Goal: Task Accomplishment & Management: Manage account settings

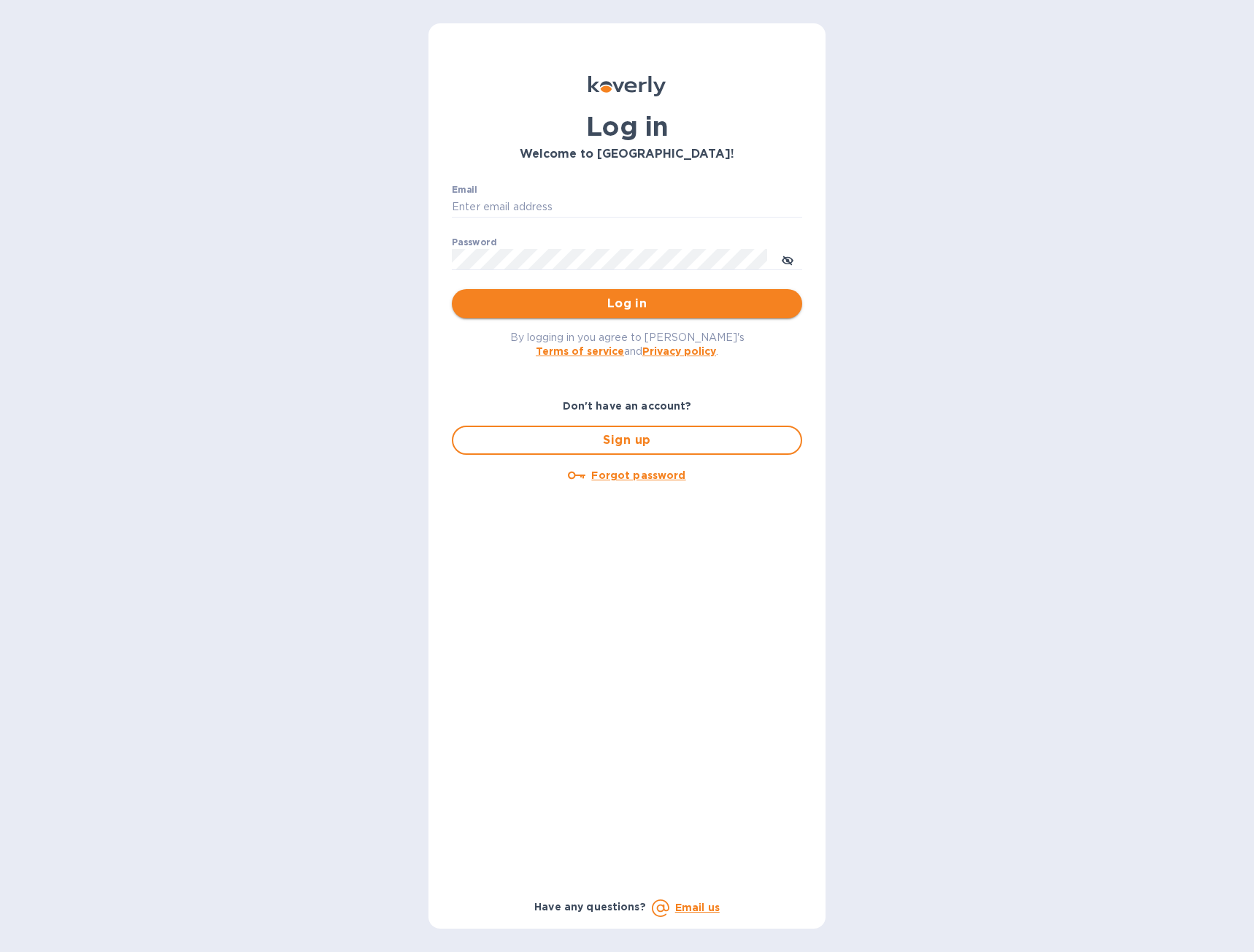
type input "[EMAIL_ADDRESS][DOMAIN_NAME]"
click at [586, 307] on span "Log in" at bounding box center [627, 303] width 327 height 17
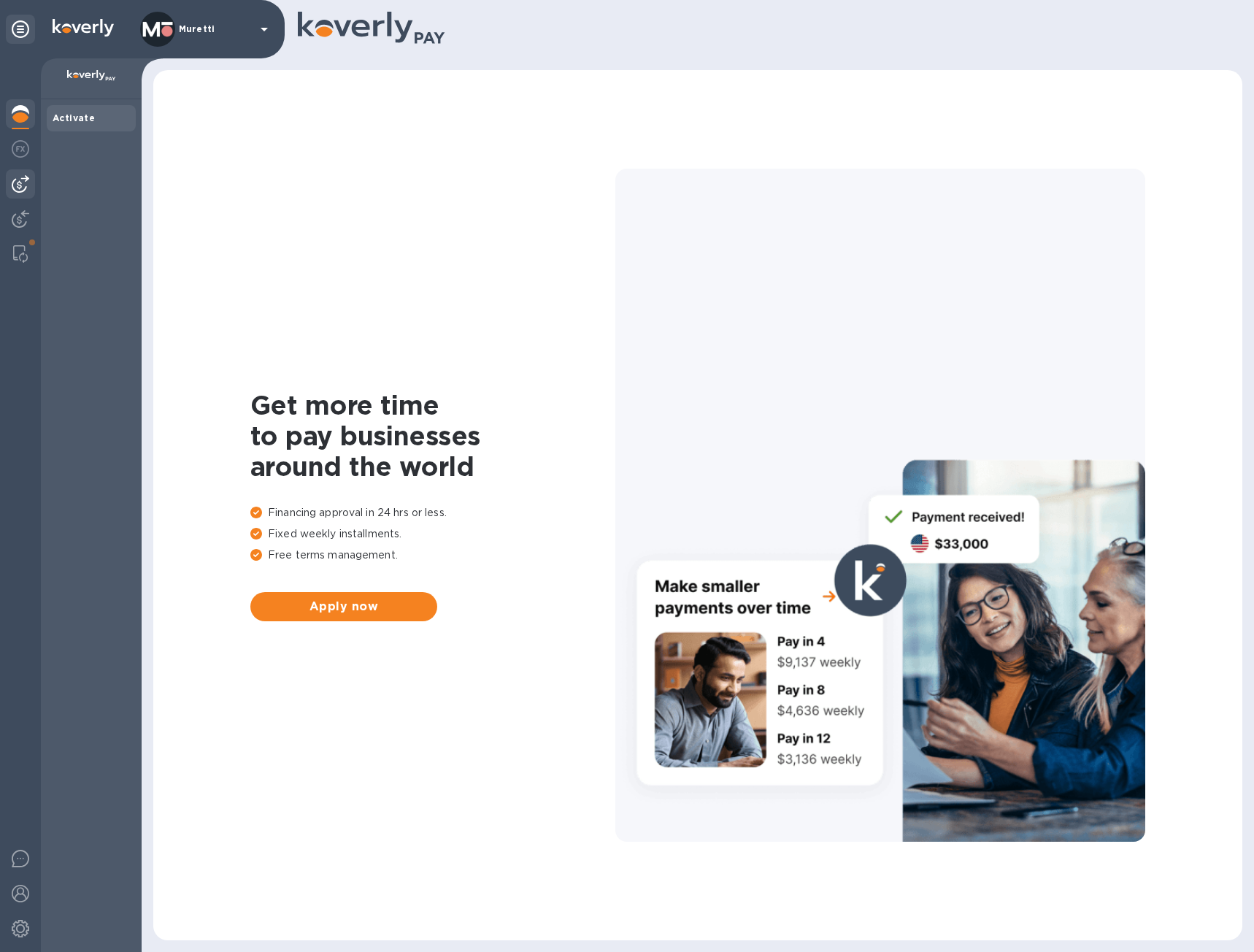
click at [20, 184] on img at bounding box center [20, 183] width 17 height 17
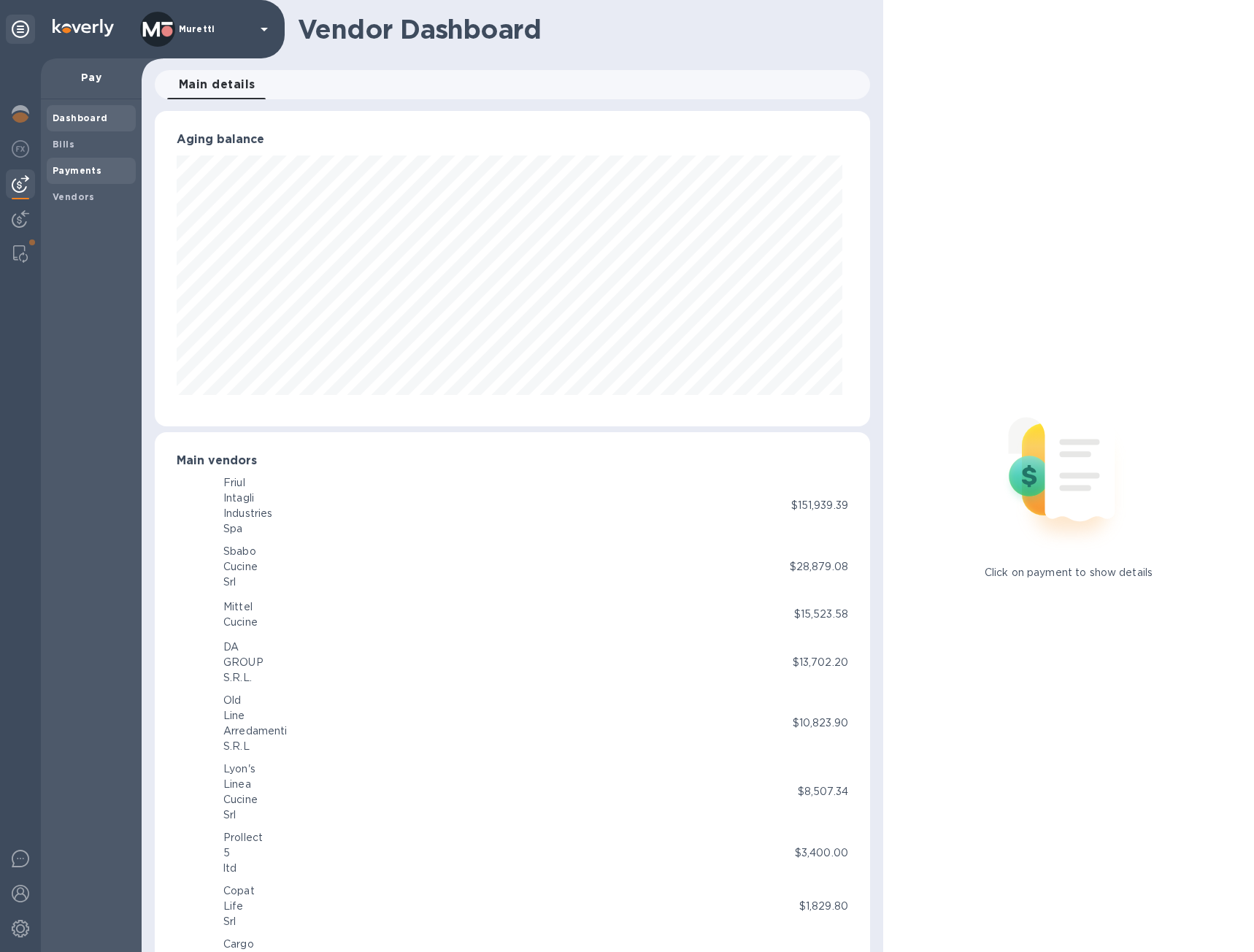
scroll to position [316, 710]
click at [105, 166] on span "Payments" at bounding box center [91, 171] width 78 height 15
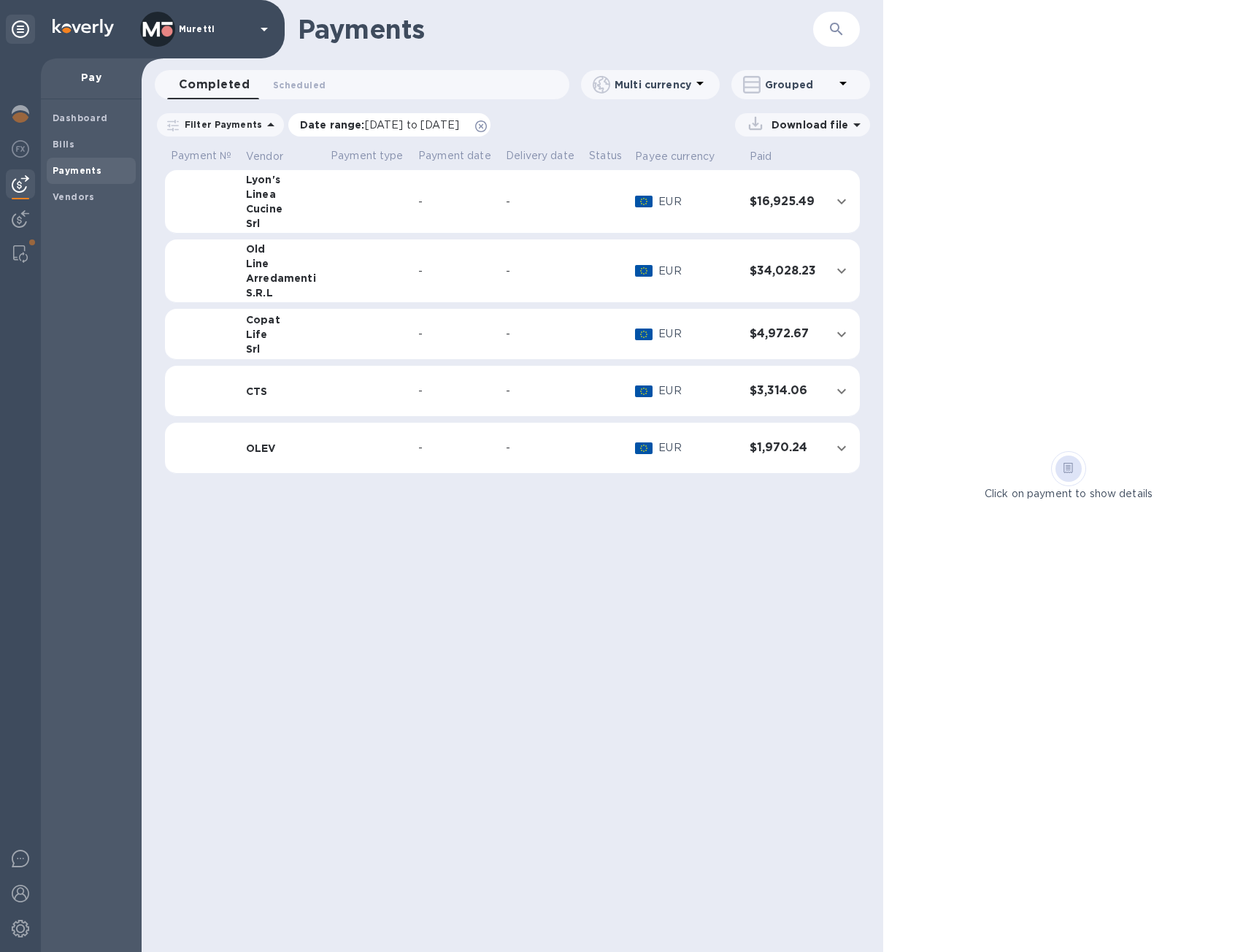
click at [487, 123] on icon at bounding box center [481, 126] width 12 height 12
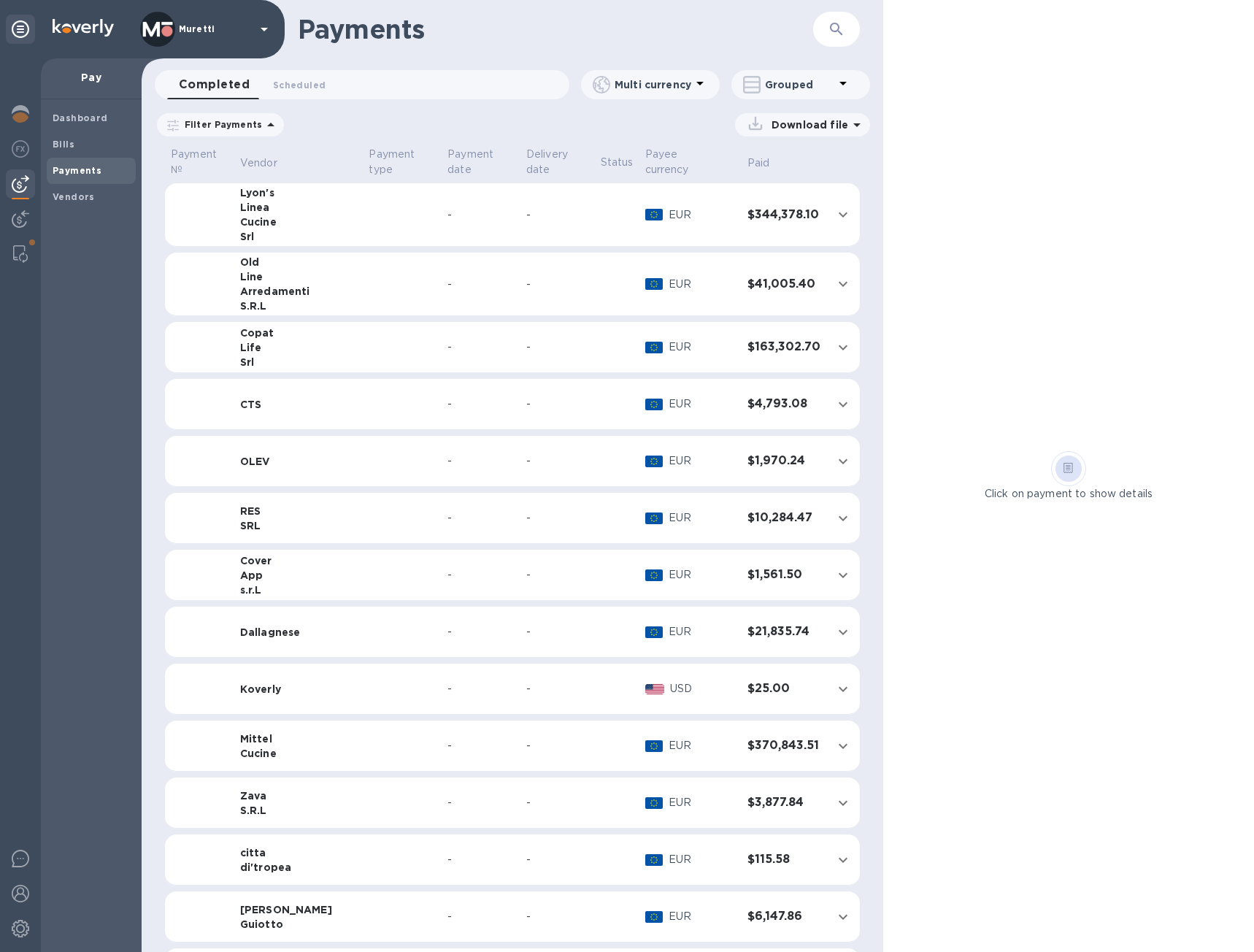
click at [833, 85] on p "Grouped" at bounding box center [799, 85] width 69 height 15
click at [820, 128] on li "Separate all payments" at bounding box center [811, 122] width 159 height 47
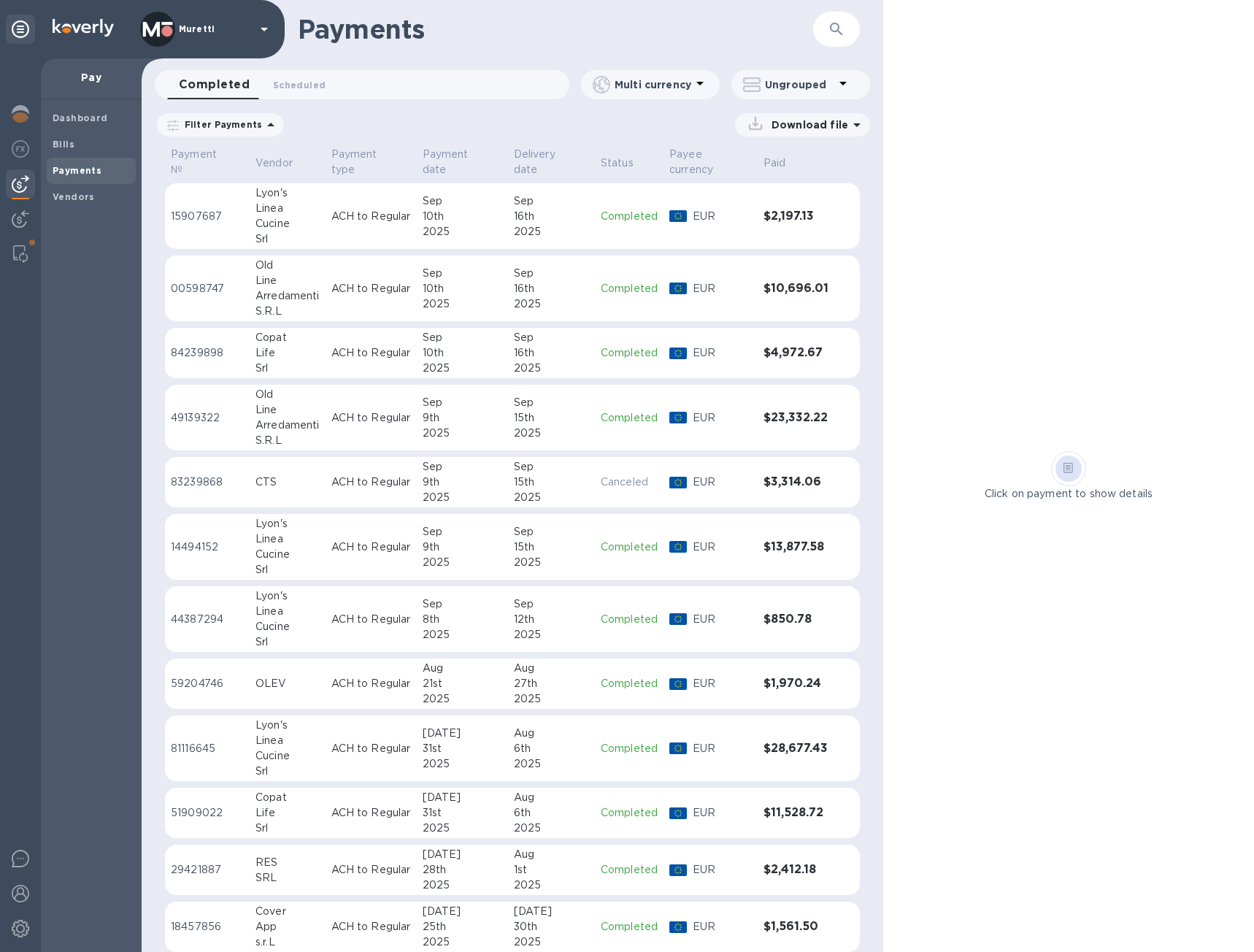
click at [385, 478] on p "ACH to Regular" at bounding box center [371, 482] width 79 height 16
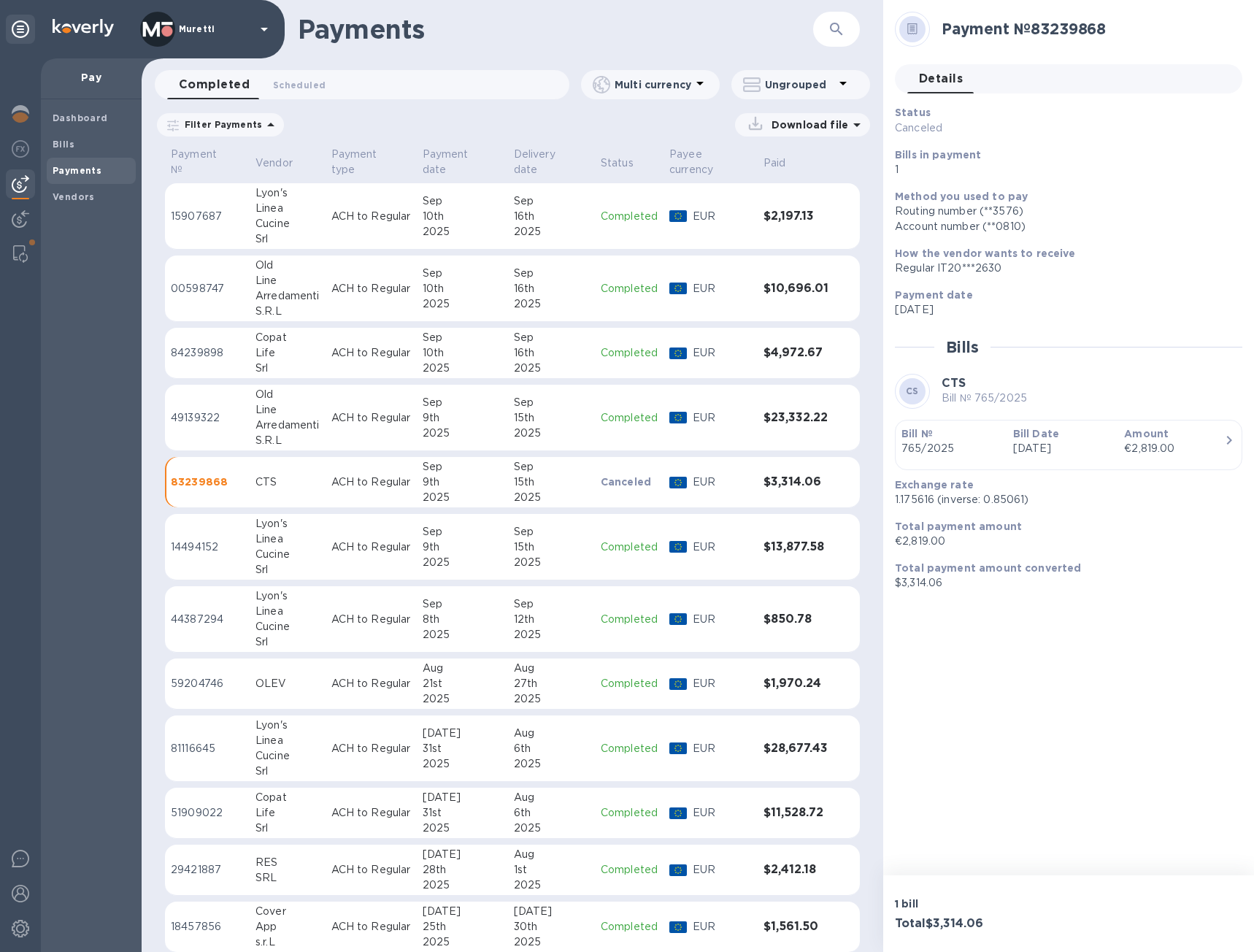
click at [787, 88] on p "Ungrouped" at bounding box center [799, 85] width 69 height 15
click at [817, 122] on li "Group payments by vendors" at bounding box center [826, 122] width 189 height 47
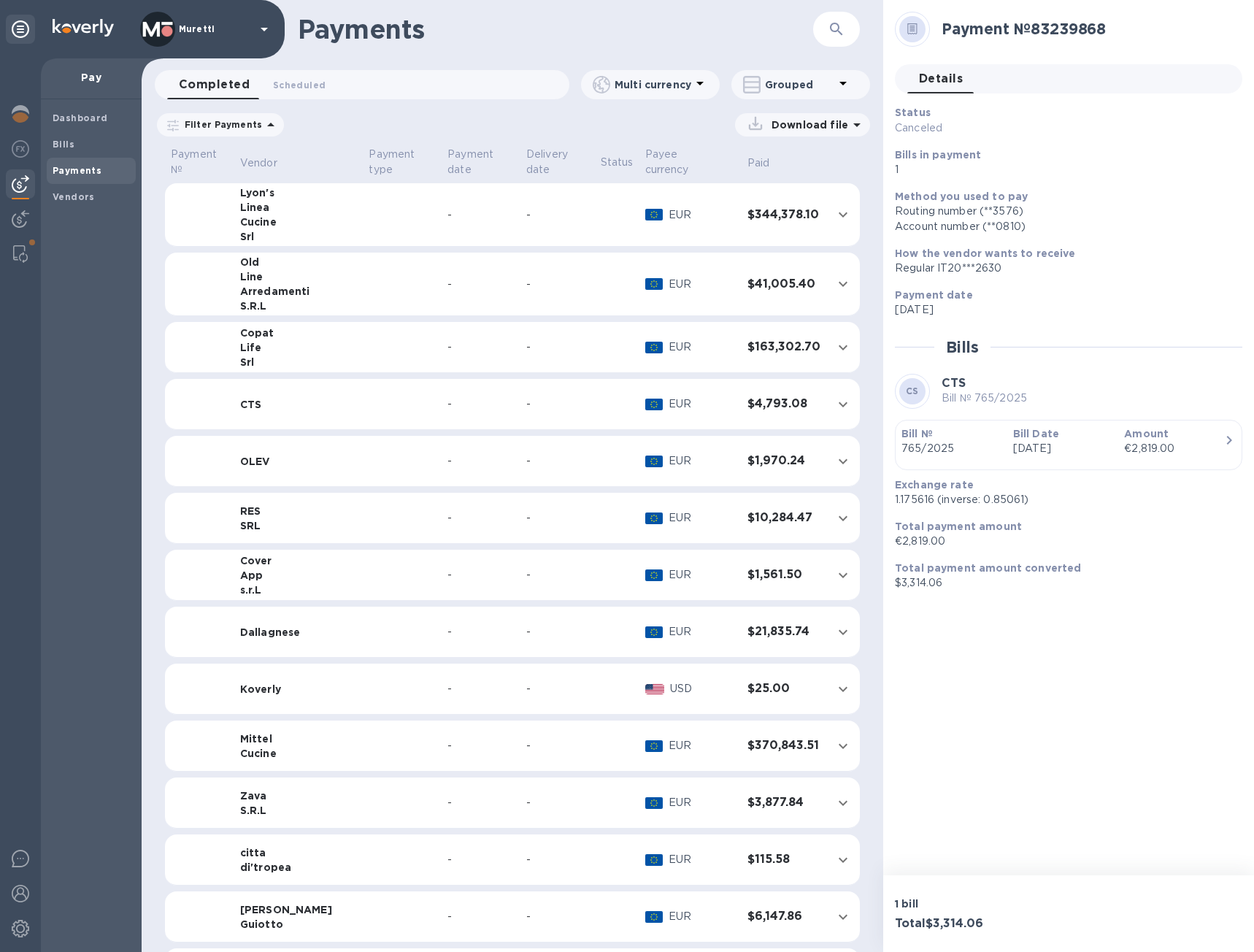
click at [268, 382] on td "CTS" at bounding box center [299, 404] width 130 height 51
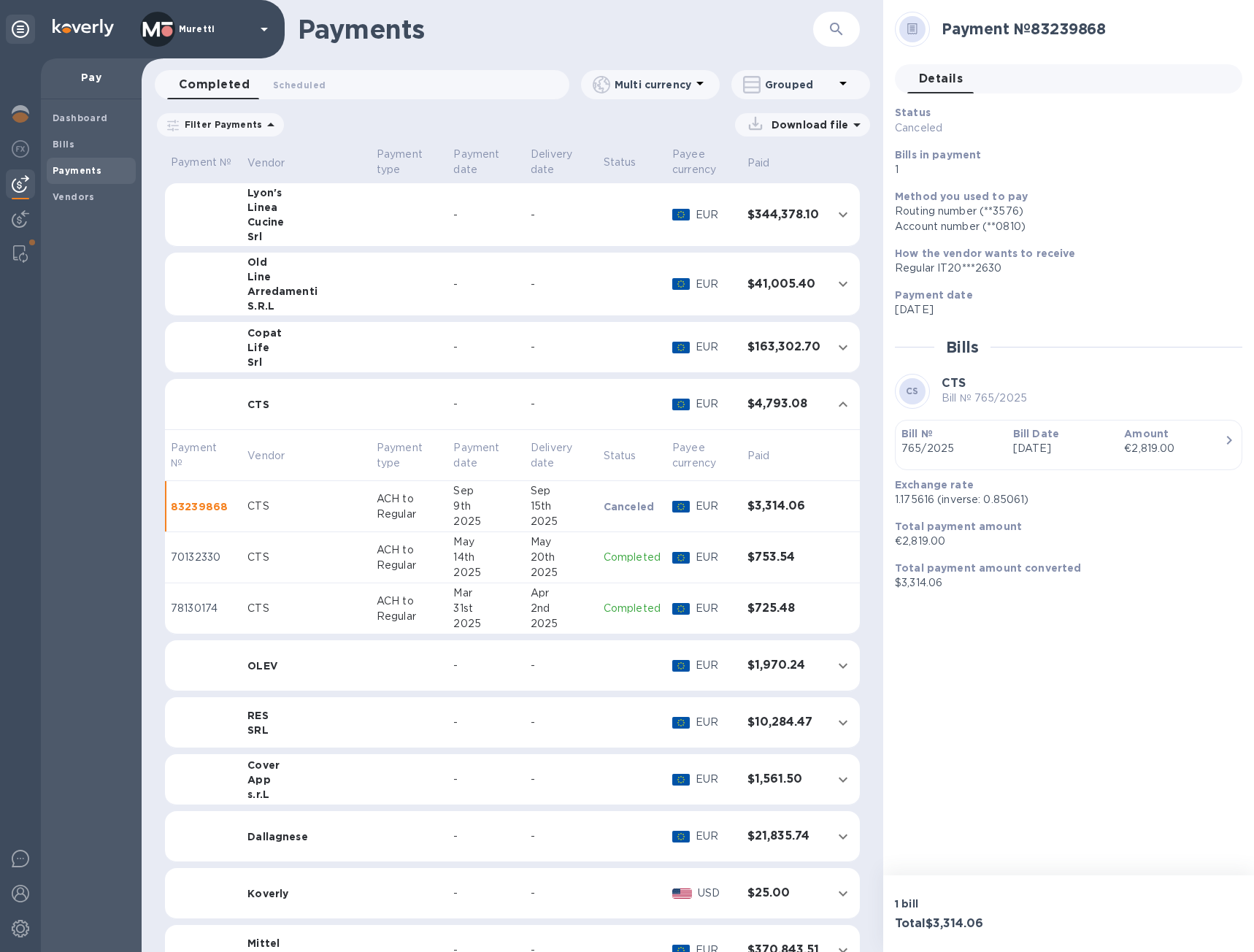
click at [406, 507] on td "ACH to Regular" at bounding box center [409, 507] width 78 height 51
click at [604, 504] on p "Canceled" at bounding box center [632, 507] width 57 height 15
click at [608, 499] on p "Canceled" at bounding box center [632, 507] width 57 height 15
click at [708, 509] on p "EUR" at bounding box center [716, 506] width 40 height 16
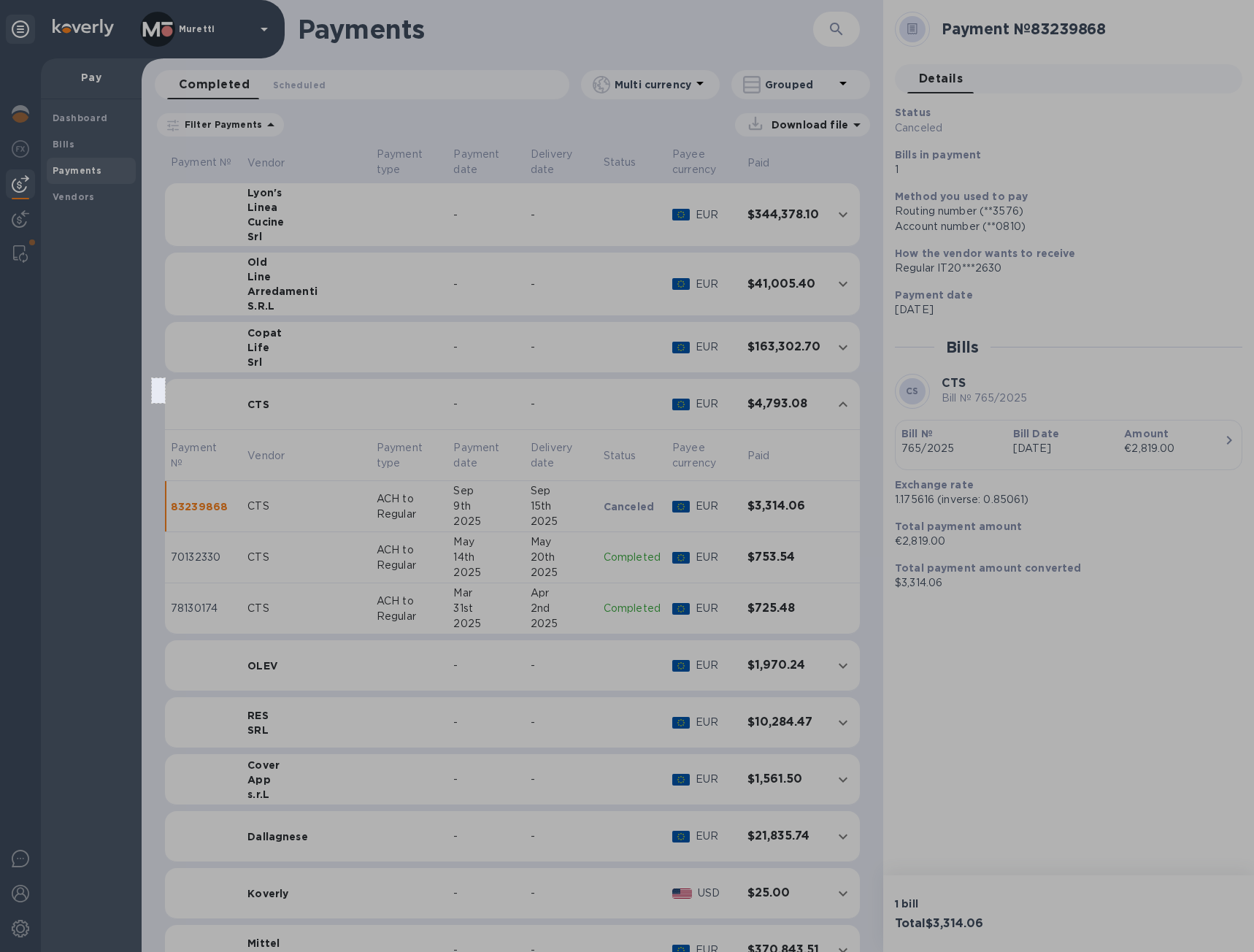
drag, startPoint x: 152, startPoint y: 378, endPoint x: 165, endPoint y: 403, distance: 28.2
click at [165, 403] on div "18 X 34" at bounding box center [627, 476] width 1254 height 952
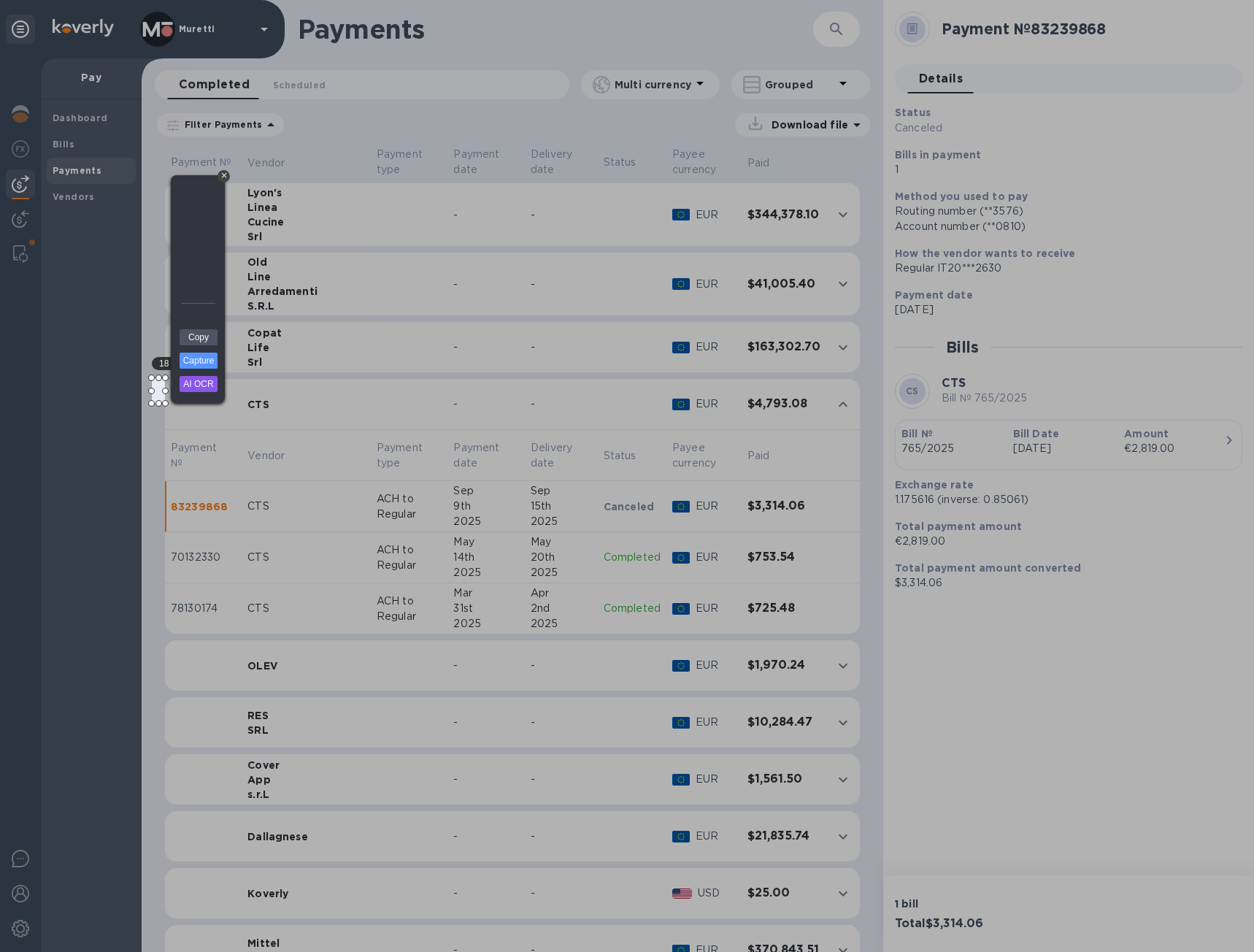
click at [222, 177] on div "+" at bounding box center [224, 176] width 13 height 13
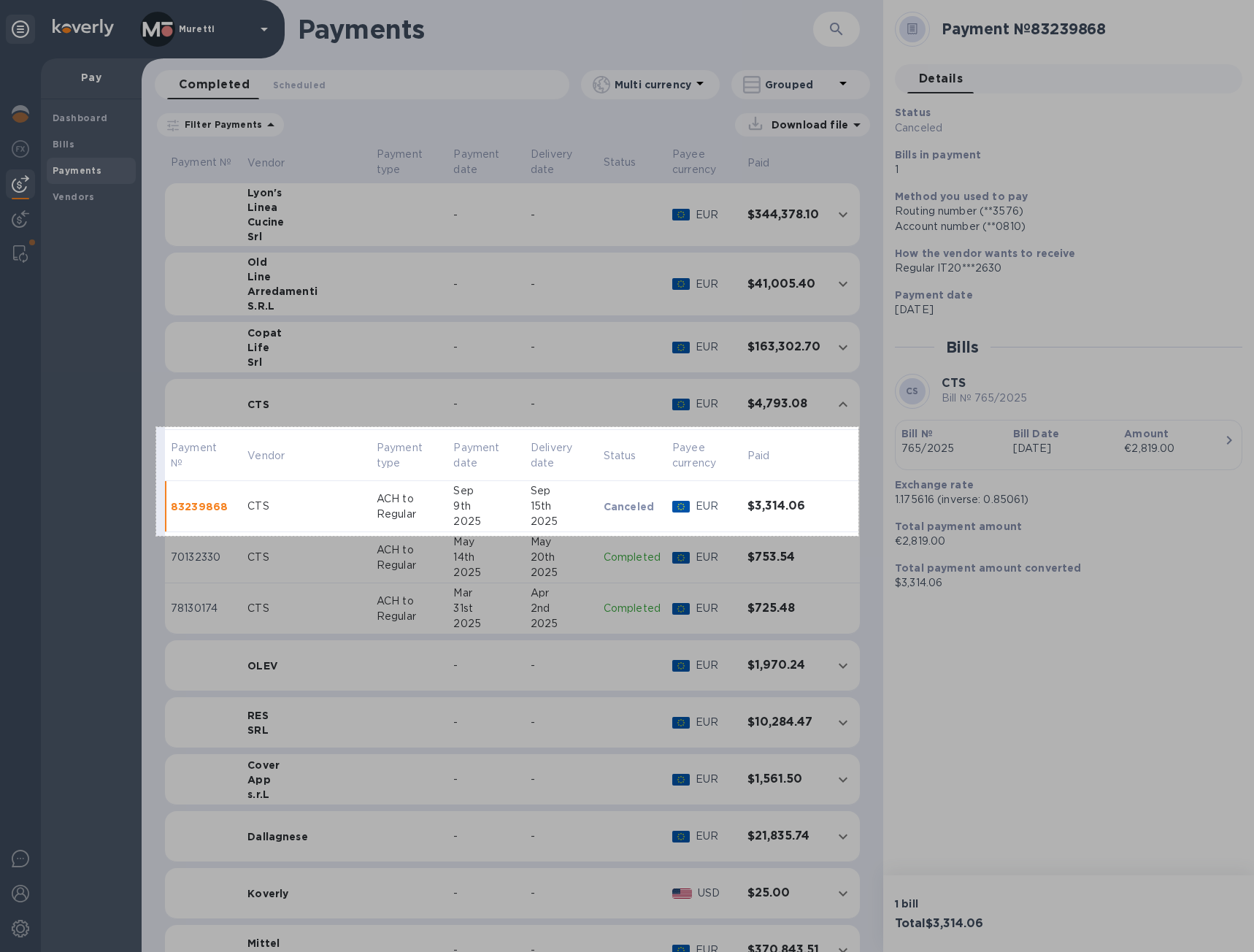
drag, startPoint x: 156, startPoint y: 427, endPoint x: 859, endPoint y: 536, distance: 711.4
click at [859, 536] on div "962 X 149" at bounding box center [627, 476] width 1254 height 952
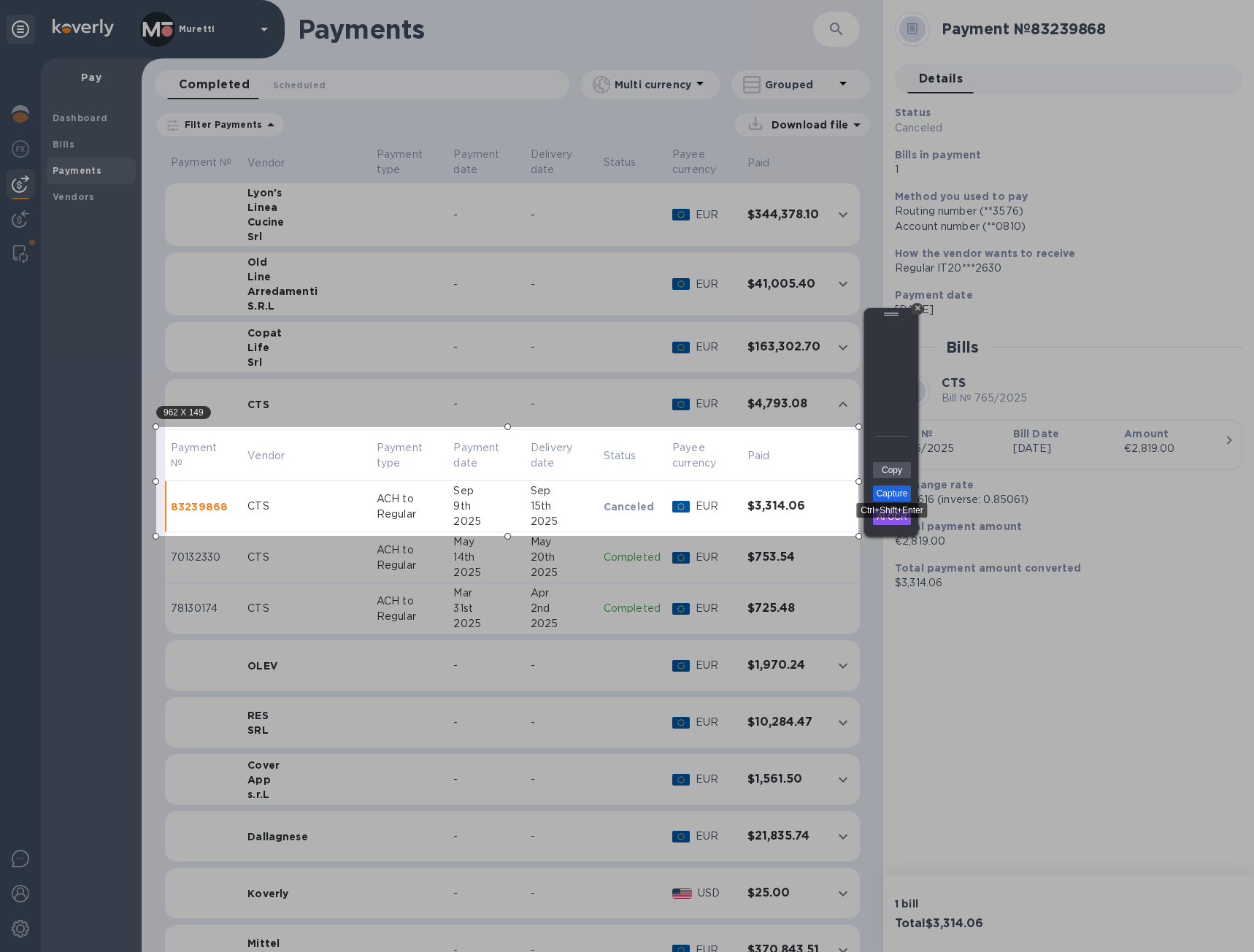
click at [881, 494] on link "Capture" at bounding box center [893, 494] width 38 height 16
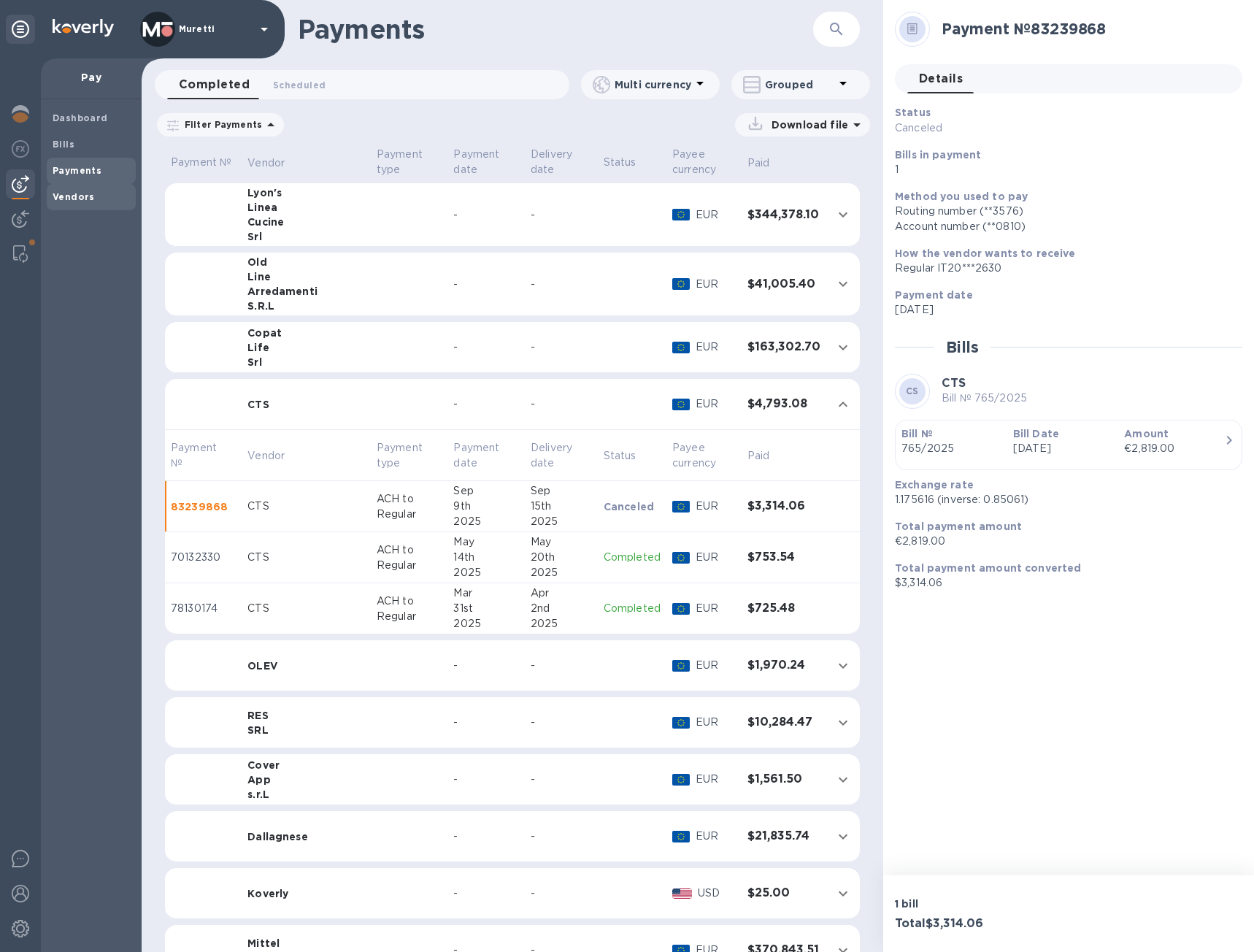
click at [89, 198] on b "Vendors" at bounding box center [74, 197] width 42 height 11
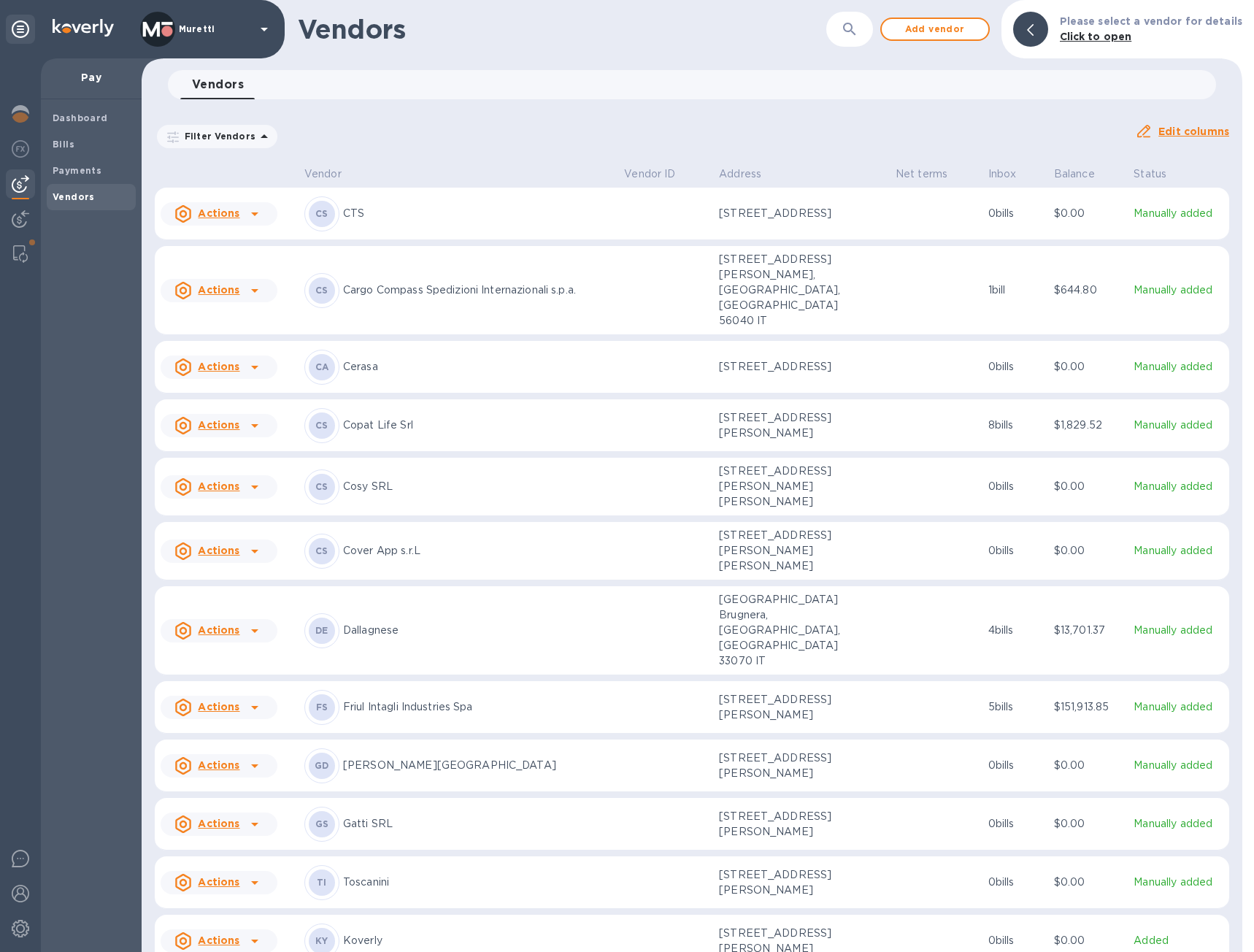
click at [371, 217] on p "CTS" at bounding box center [477, 214] width 269 height 16
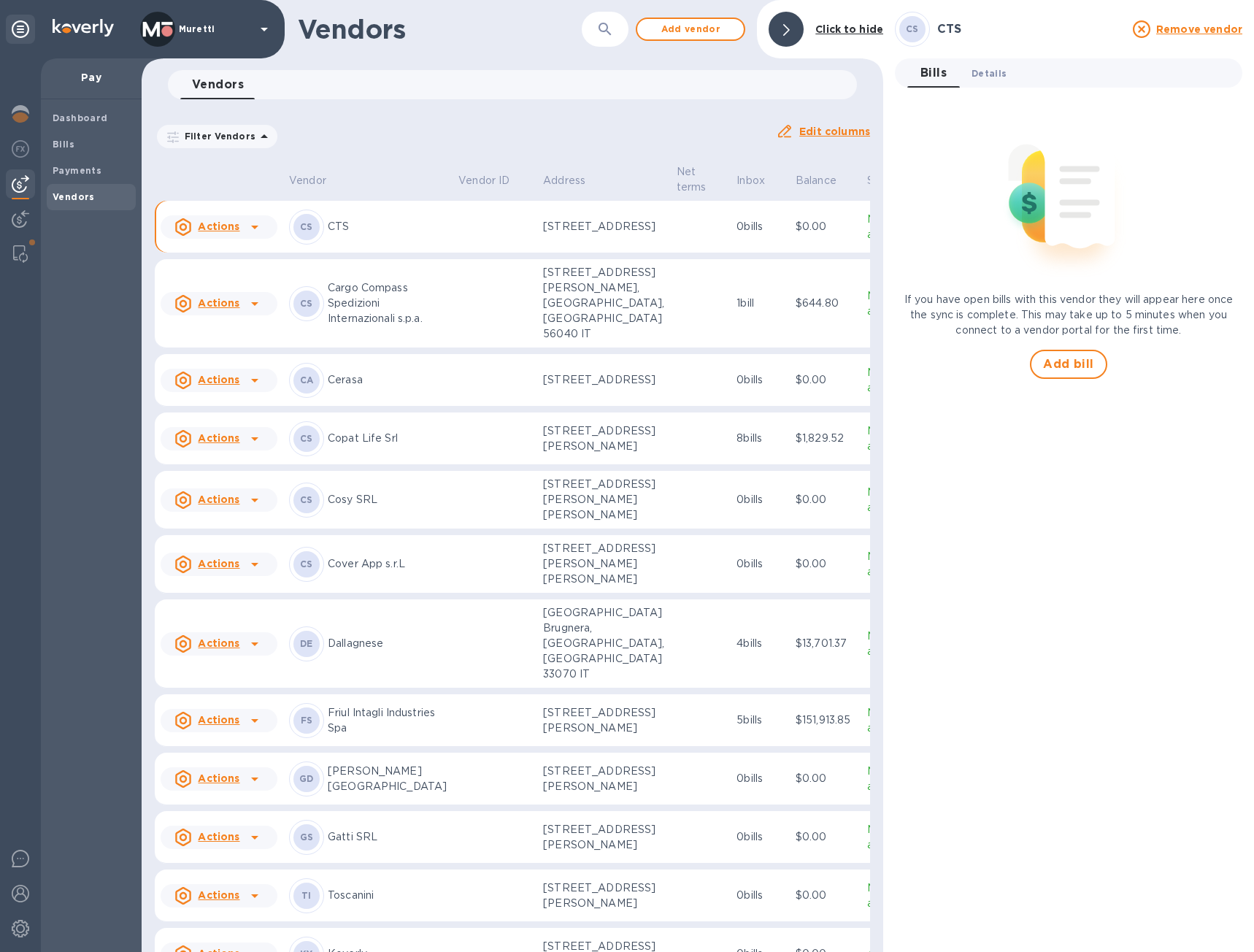
click at [990, 70] on span "Details 0" at bounding box center [989, 73] width 35 height 16
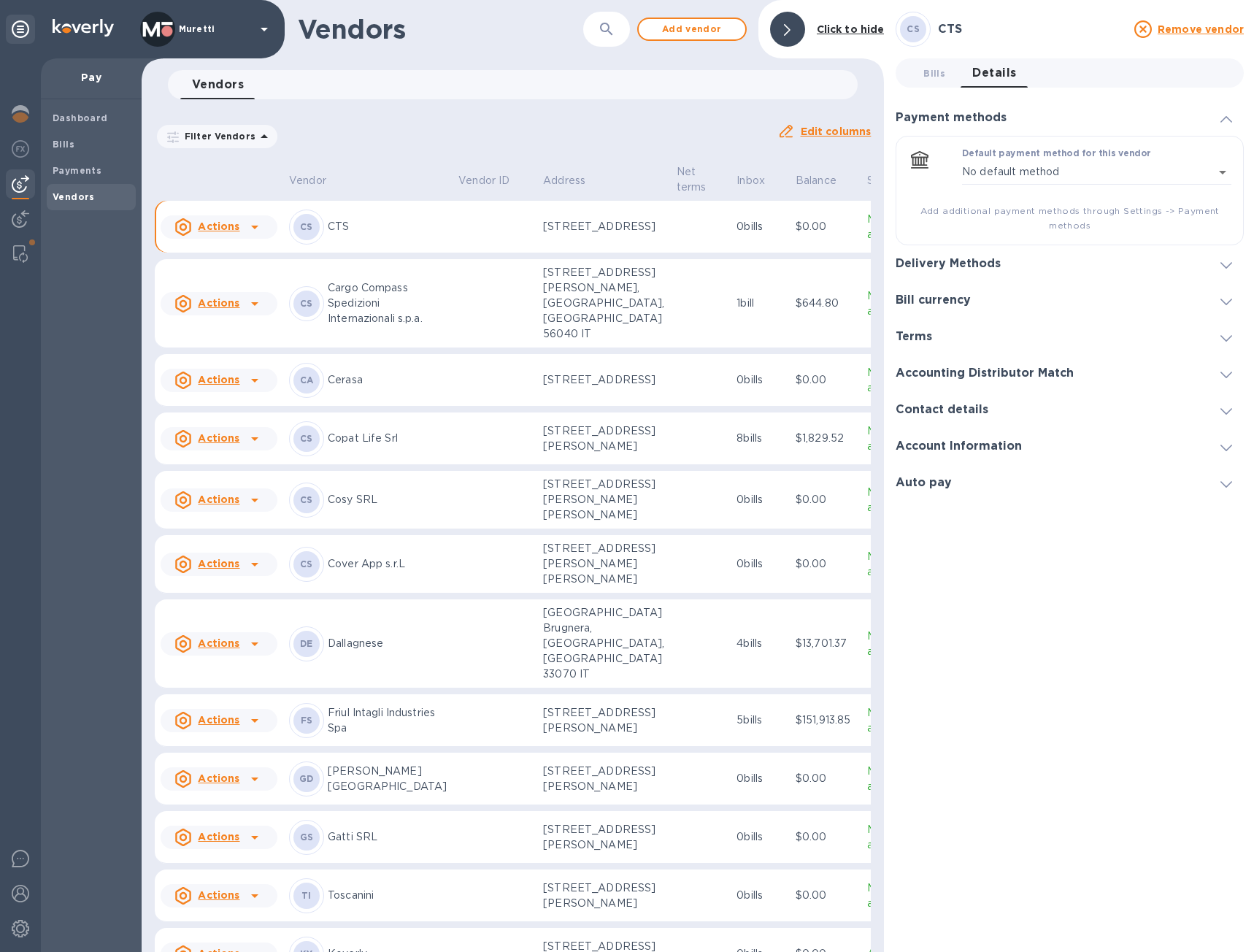
click at [1038, 273] on div "Delivery Methods" at bounding box center [1071, 264] width 349 height 37
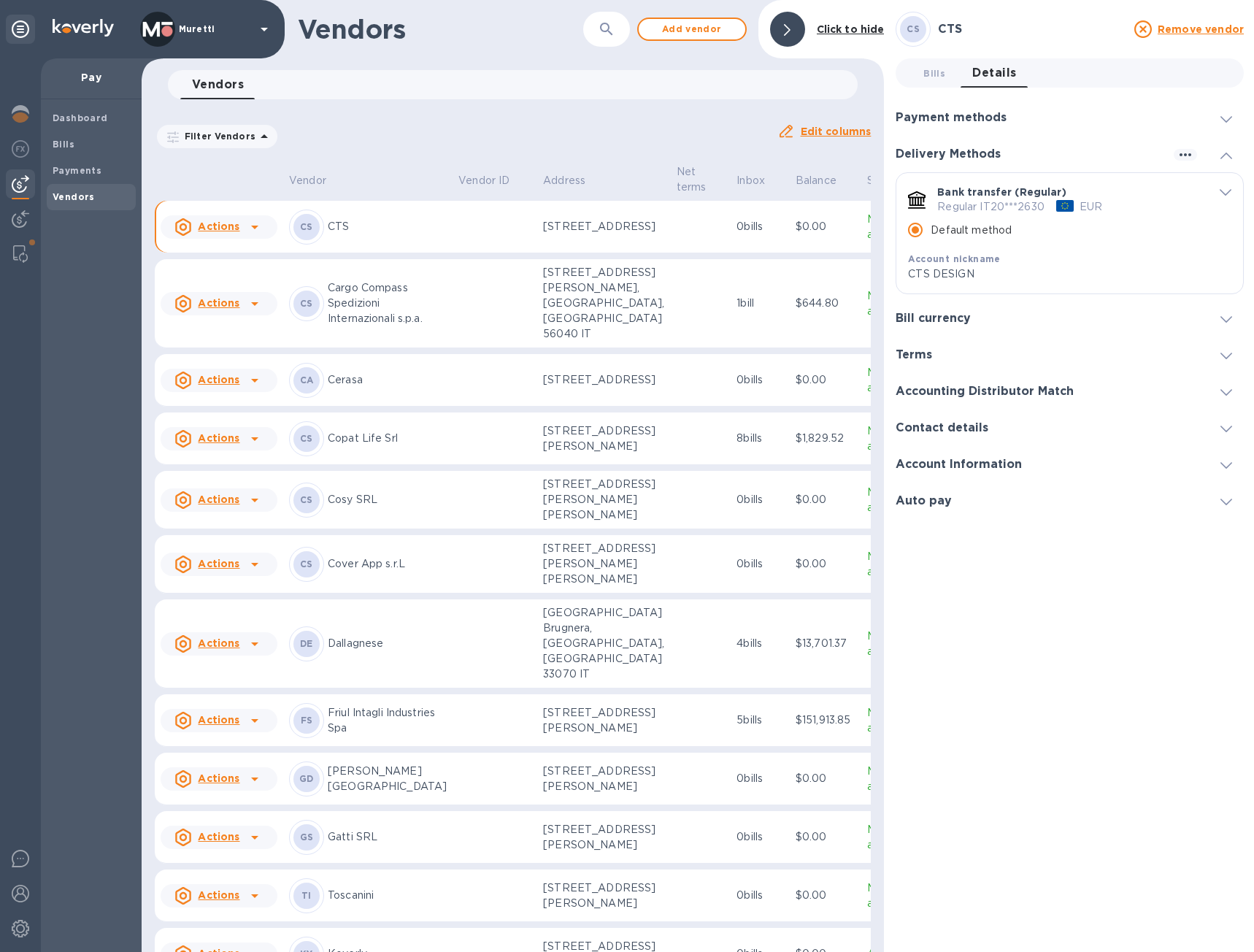
click at [1222, 191] on icon "default-method" at bounding box center [1226, 192] width 12 height 6
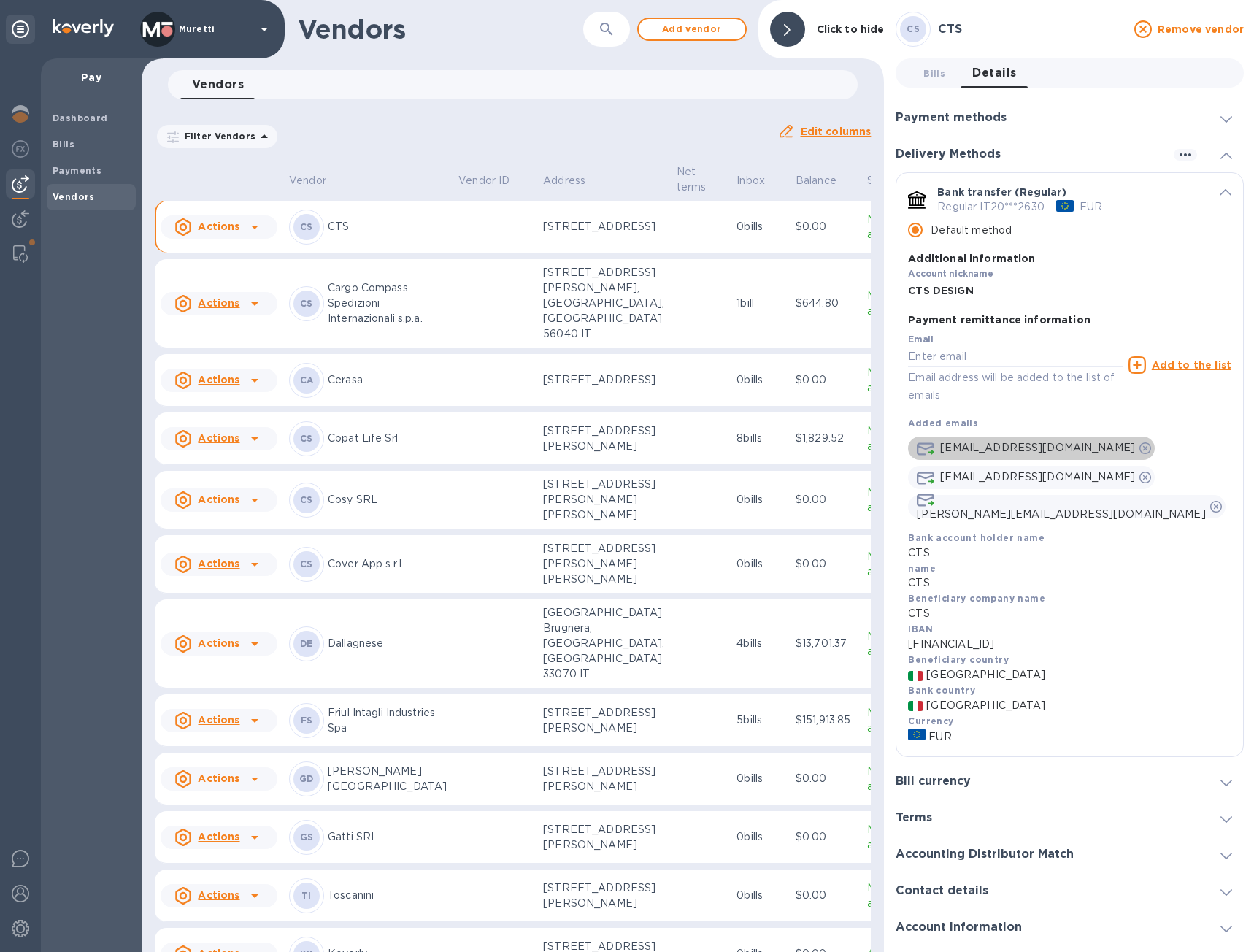
click at [1140, 452] on icon "default-method" at bounding box center [1145, 448] width 12 height 12
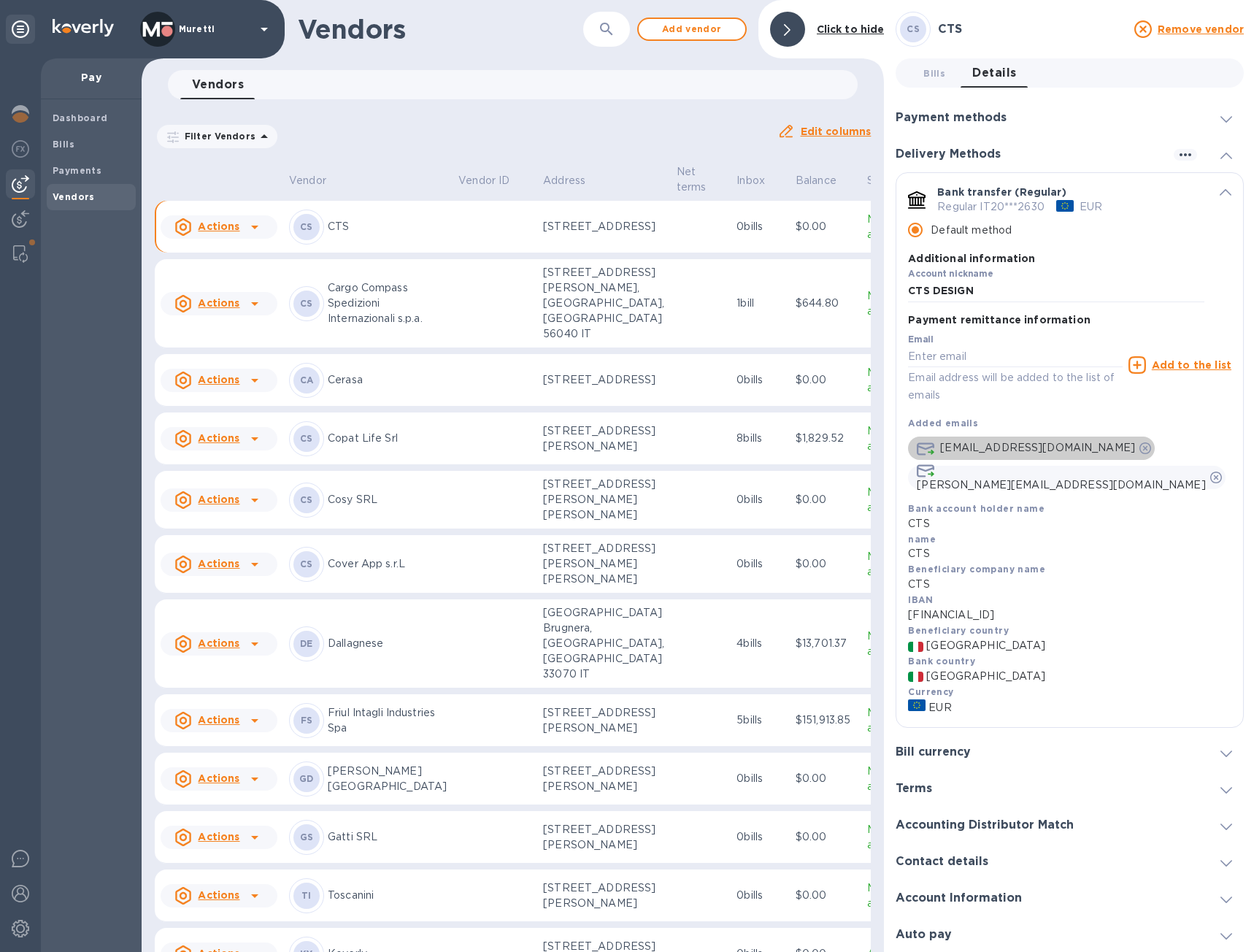
click at [1140, 452] on icon "default-method" at bounding box center [1145, 448] width 12 height 12
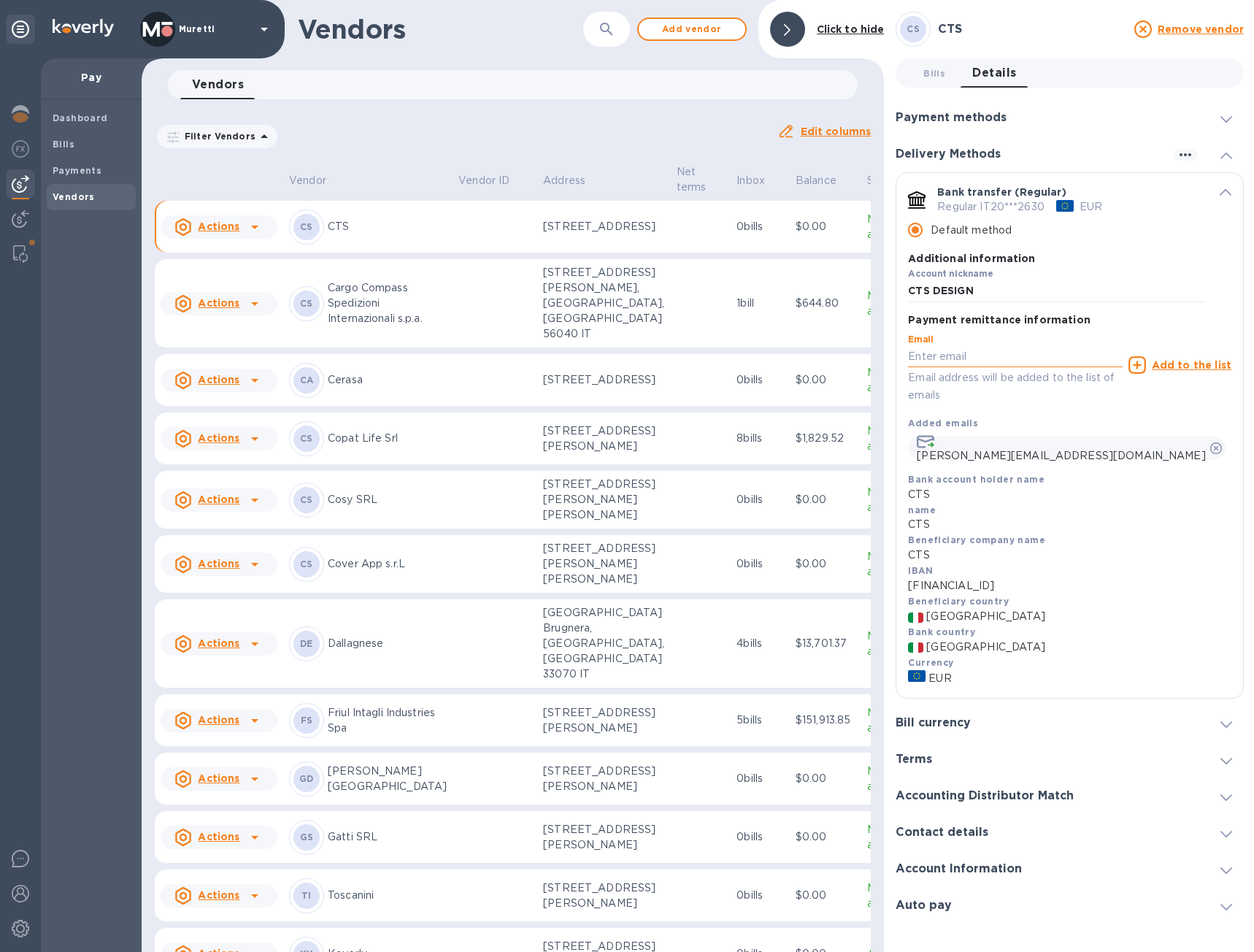
click at [992, 356] on input "default-method" at bounding box center [1015, 357] width 214 height 22
type input "[EMAIL_ADDRESS][DOMAIN_NAME]"
click at [1189, 365] on u "Add to the list" at bounding box center [1191, 365] width 79 height 12
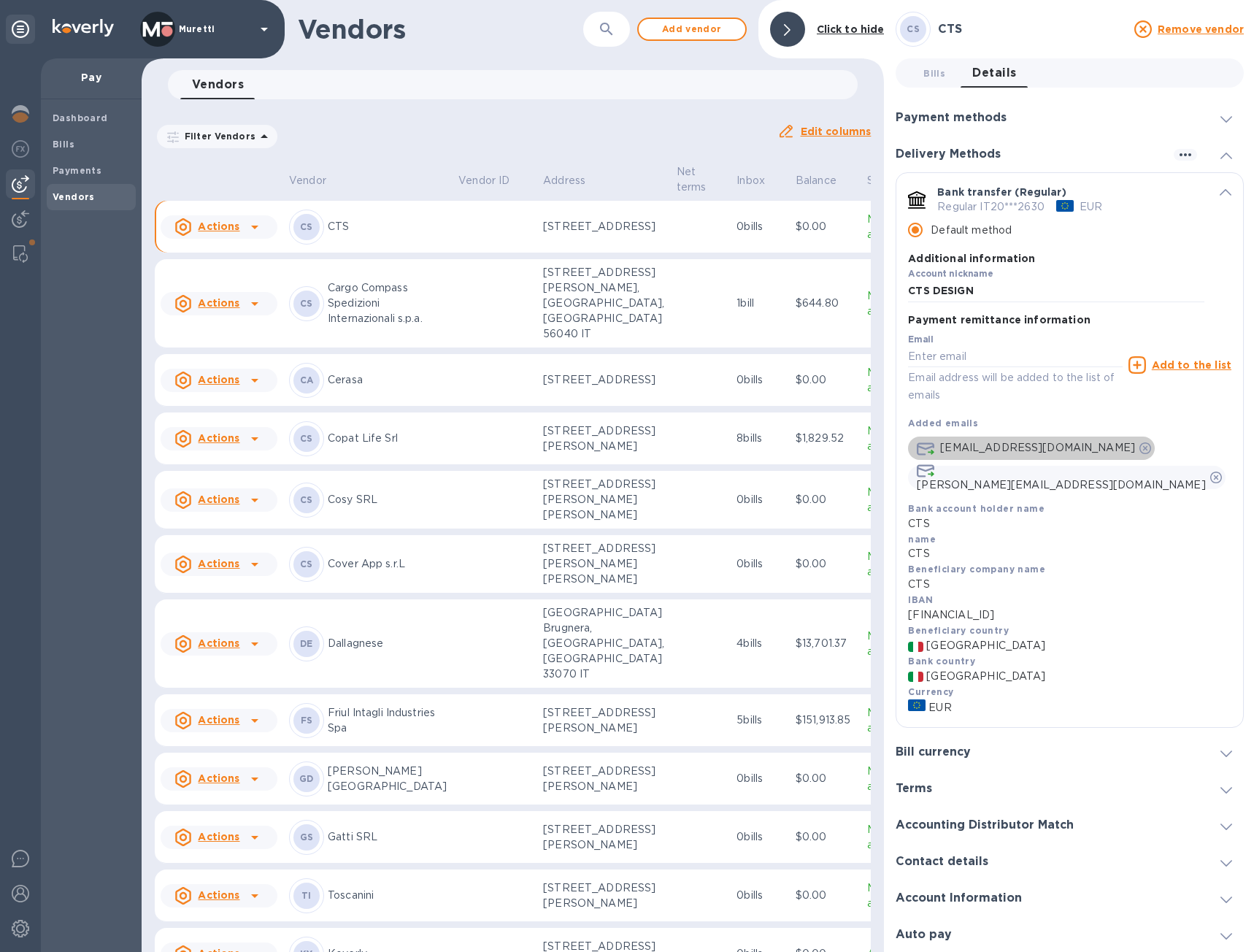
click at [1140, 447] on icon "default-method" at bounding box center [1145, 448] width 12 height 12
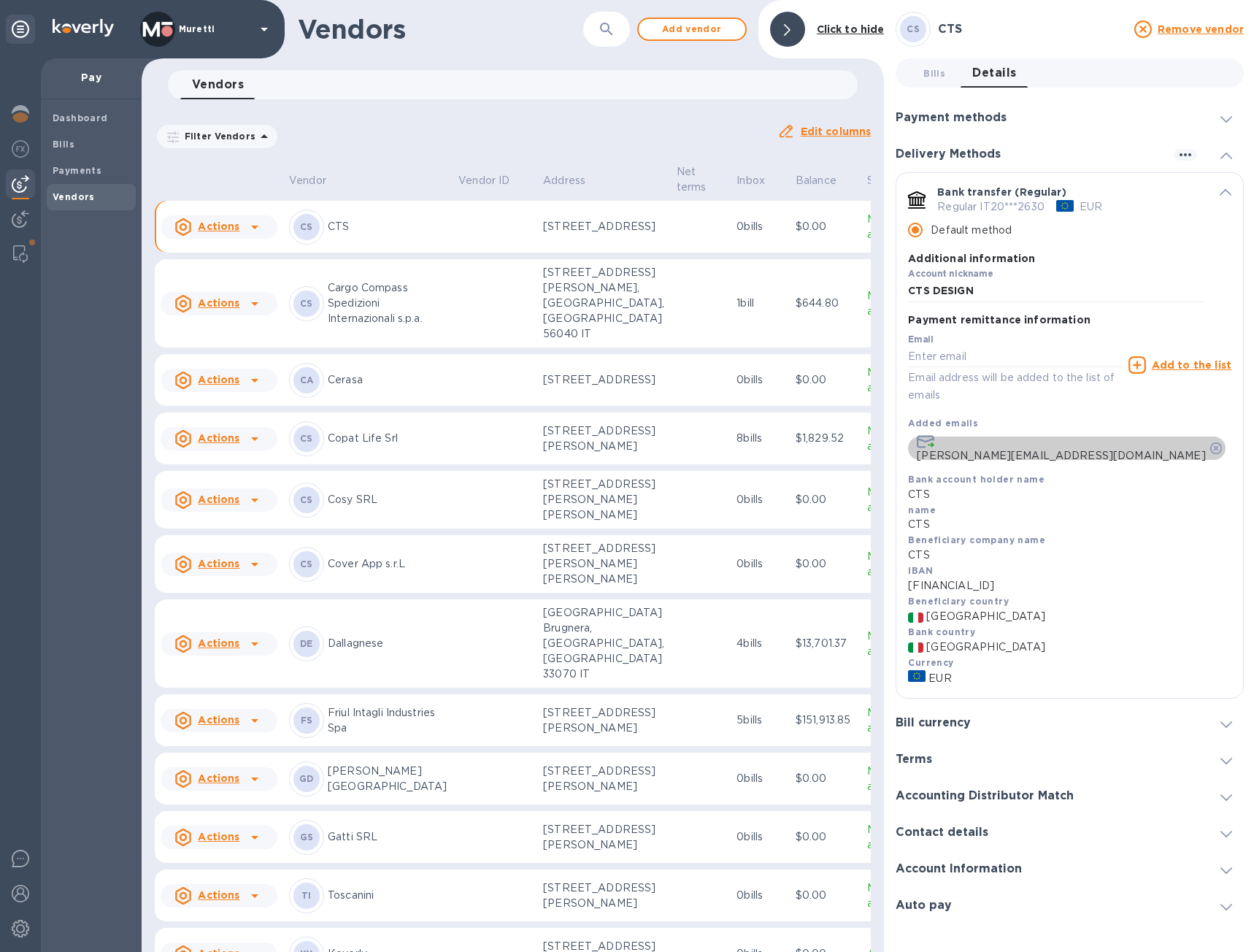
click at [1210, 448] on icon "default-method" at bounding box center [1216, 448] width 12 height 12
click at [1210, 445] on icon "default-method" at bounding box center [1216, 448] width 12 height 12
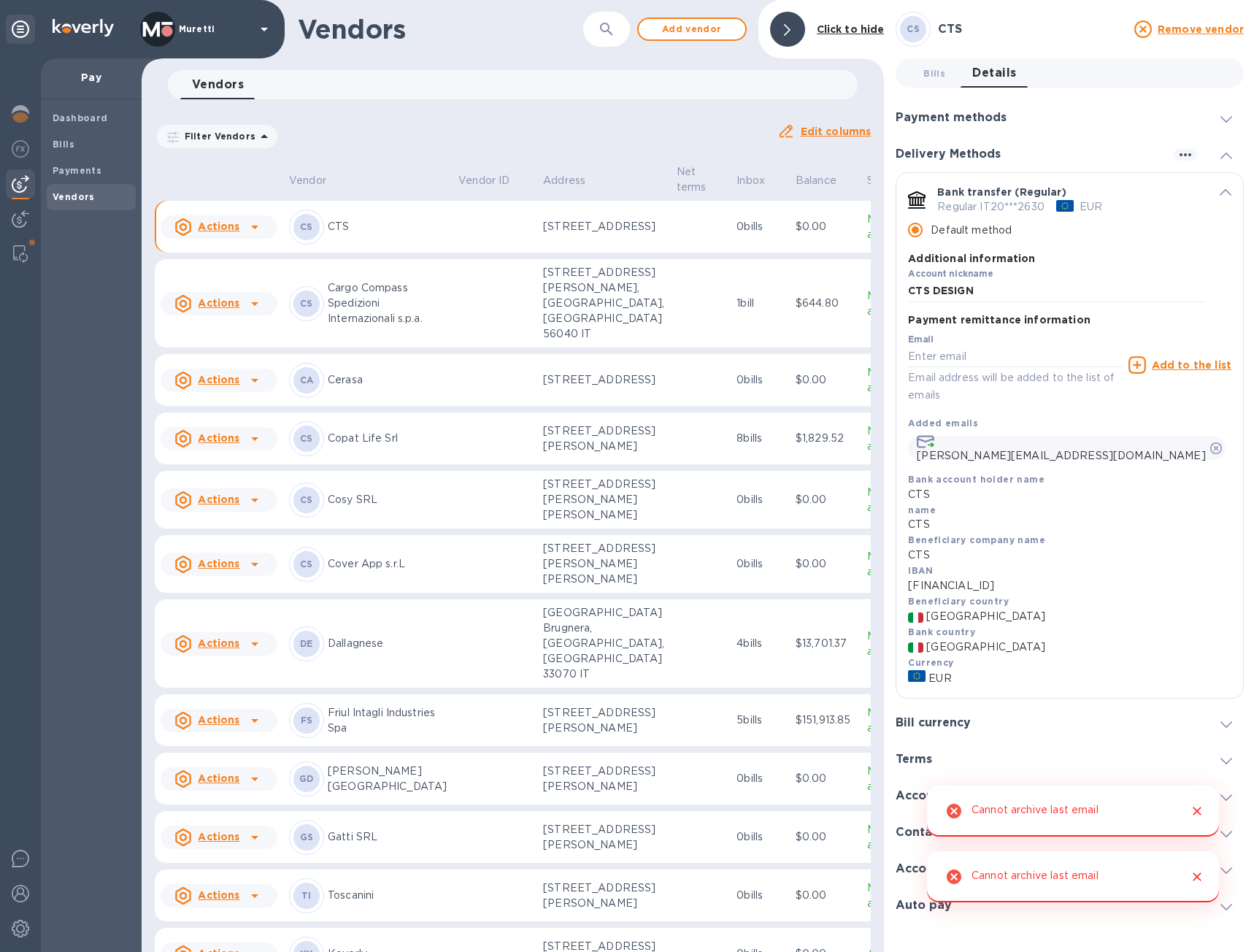
click at [1083, 429] on div "Email Email address will be added to the list of emails Add to the list Added e…" at bounding box center [1070, 393] width 323 height 133
click at [977, 361] on input "default-method" at bounding box center [1015, 357] width 214 height 22
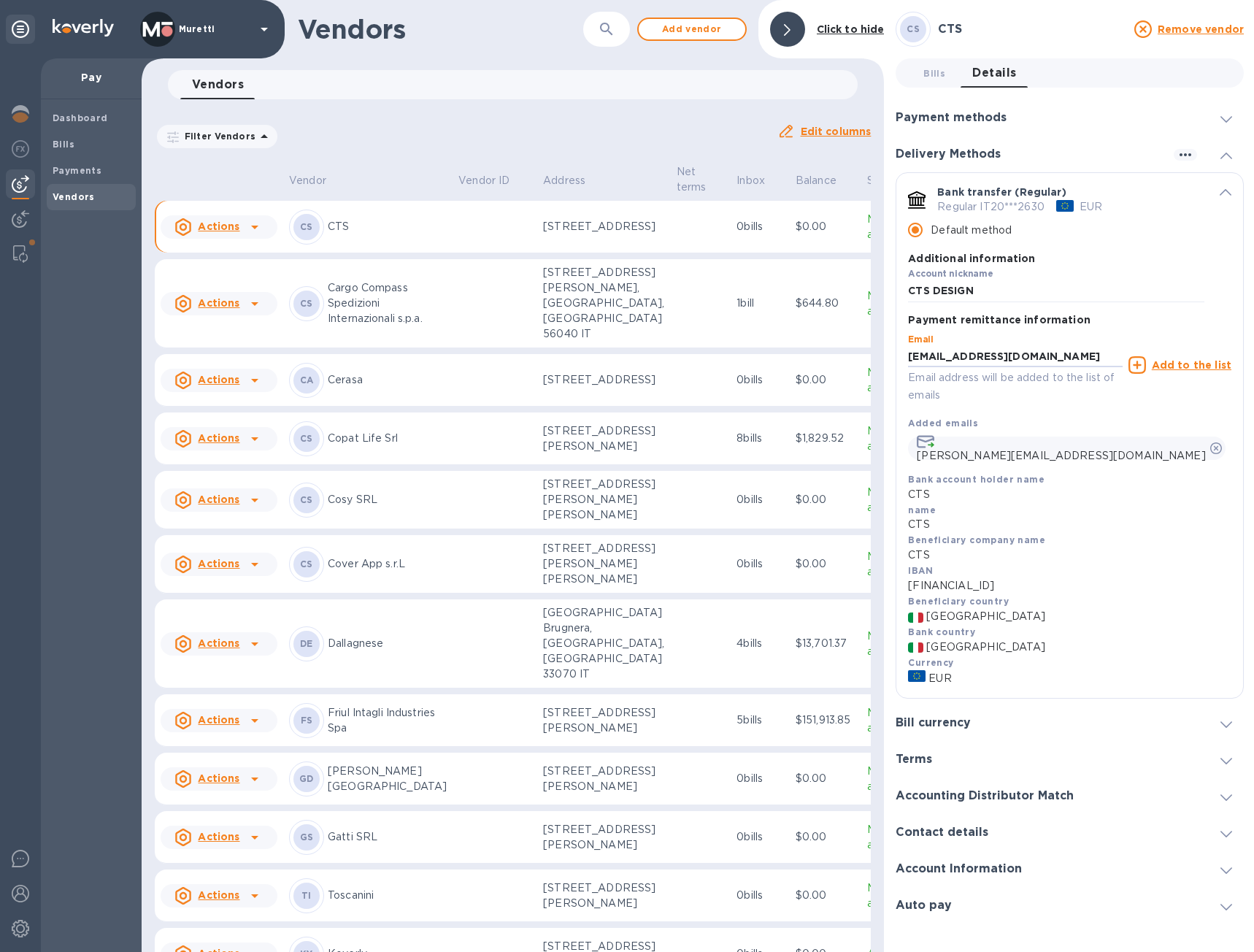
type input "[EMAIL_ADDRESS][DOMAIN_NAME]"
click at [1177, 371] on u "Add to the list" at bounding box center [1191, 365] width 79 height 12
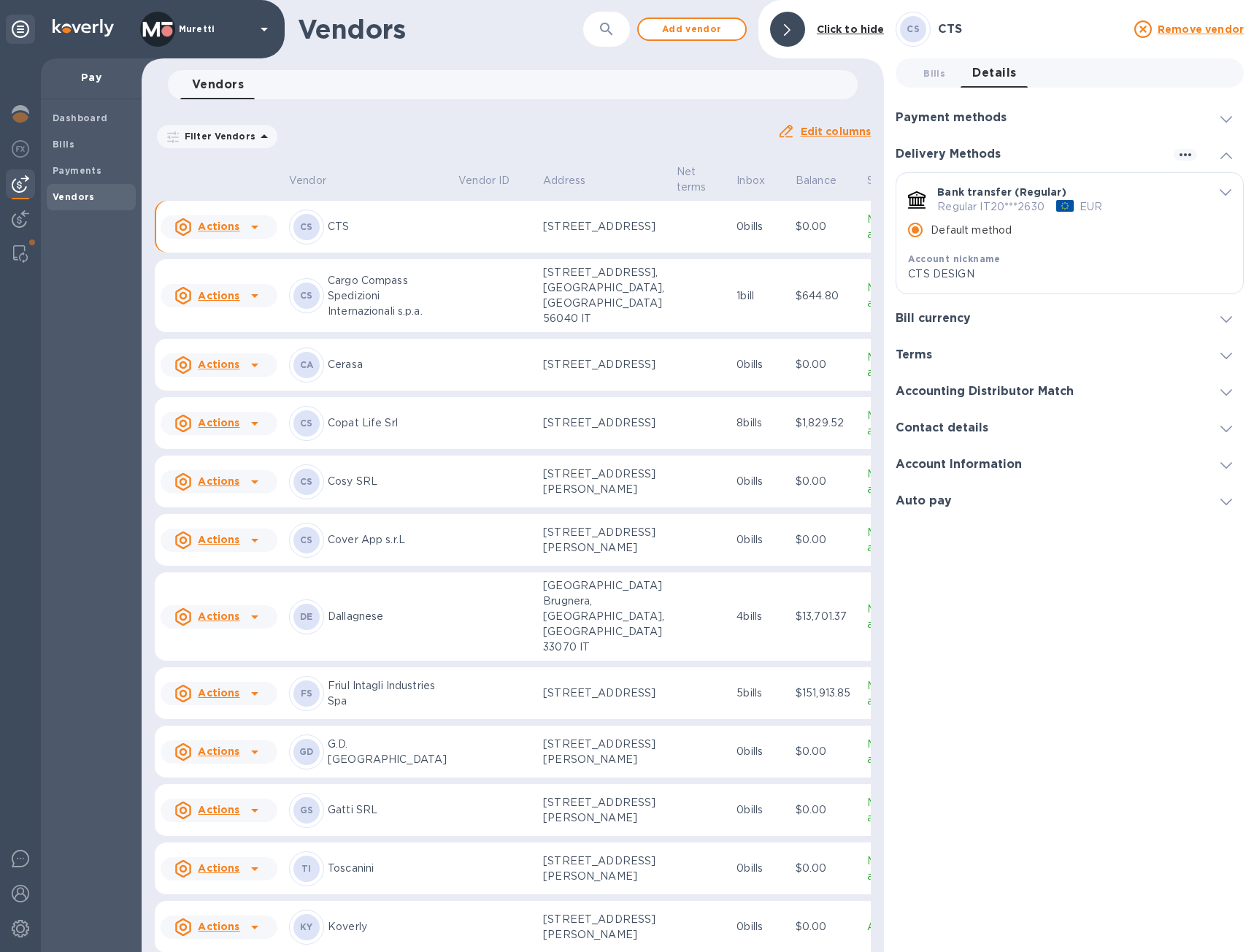
click at [403, 235] on p "CTS" at bounding box center [387, 226] width 119 height 16
click at [1225, 194] on icon "default-method" at bounding box center [1226, 192] width 12 height 6
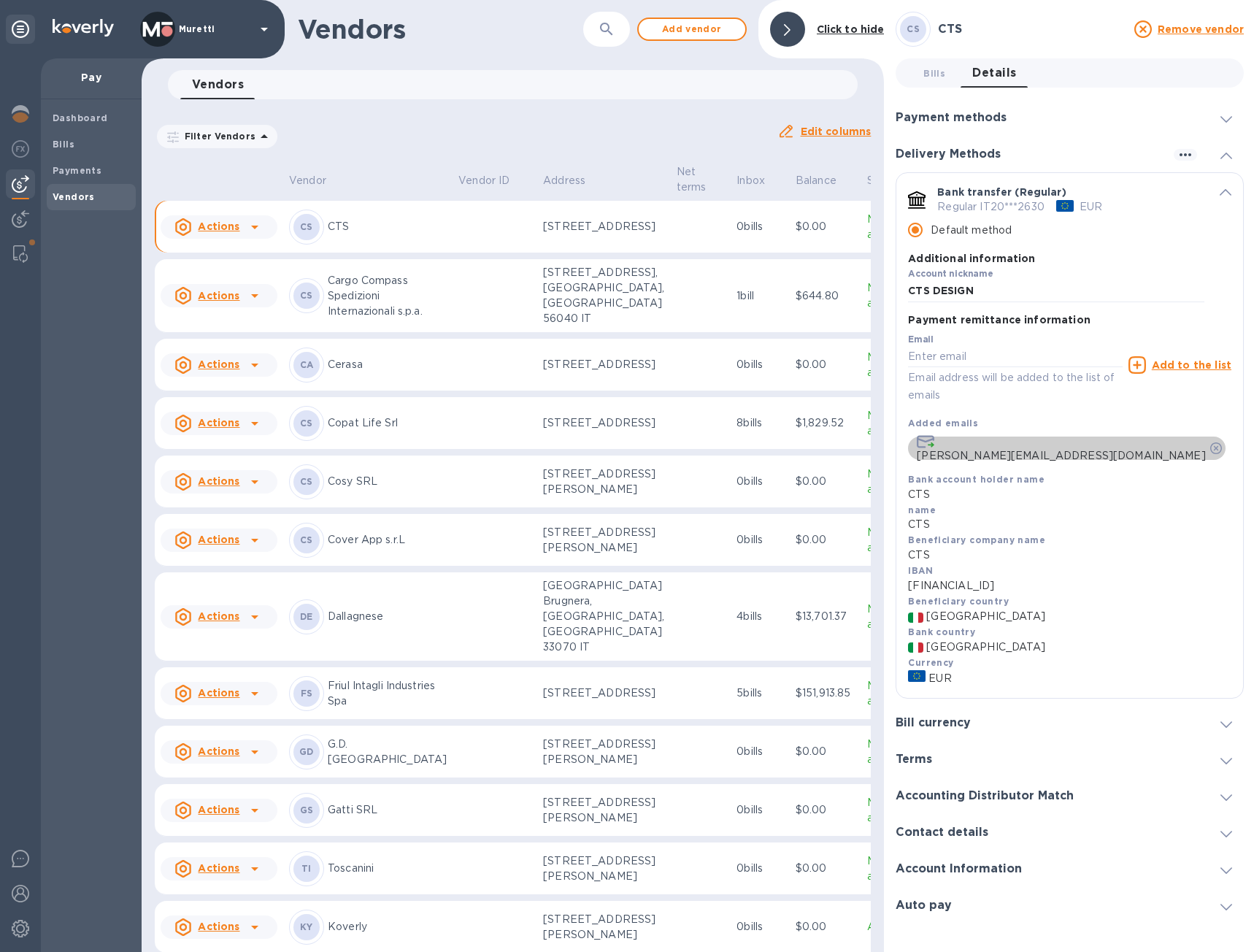
click at [1210, 447] on icon "default-method" at bounding box center [1216, 448] width 12 height 12
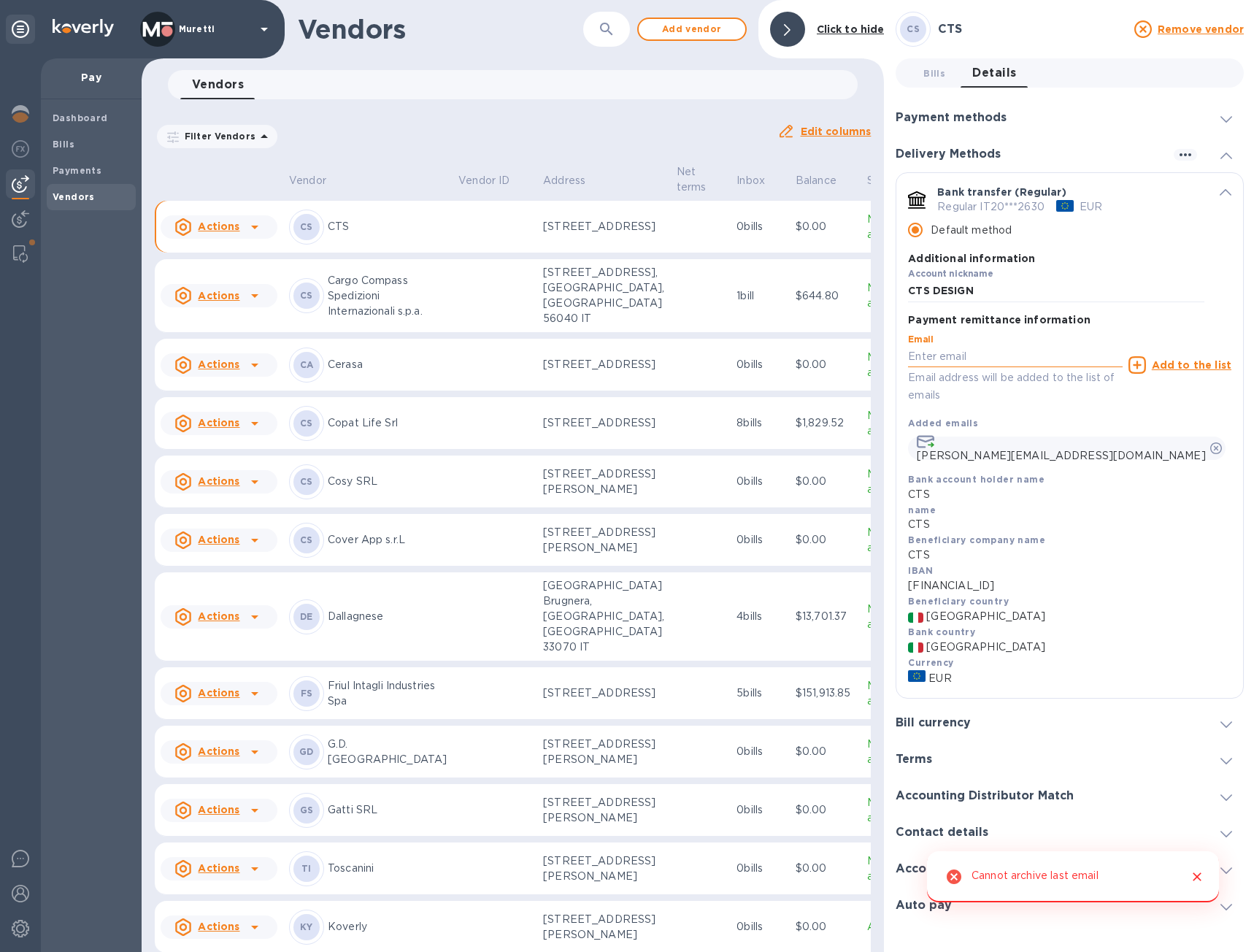
click at [1027, 362] on input "default-method" at bounding box center [1015, 357] width 214 height 22
type input "[EMAIL_ADDRESS][DOMAIN_NAME]"
click at [1208, 367] on u "Add to the list" at bounding box center [1191, 365] width 79 height 12
click at [1225, 758] on icon at bounding box center [1227, 760] width 12 height 6
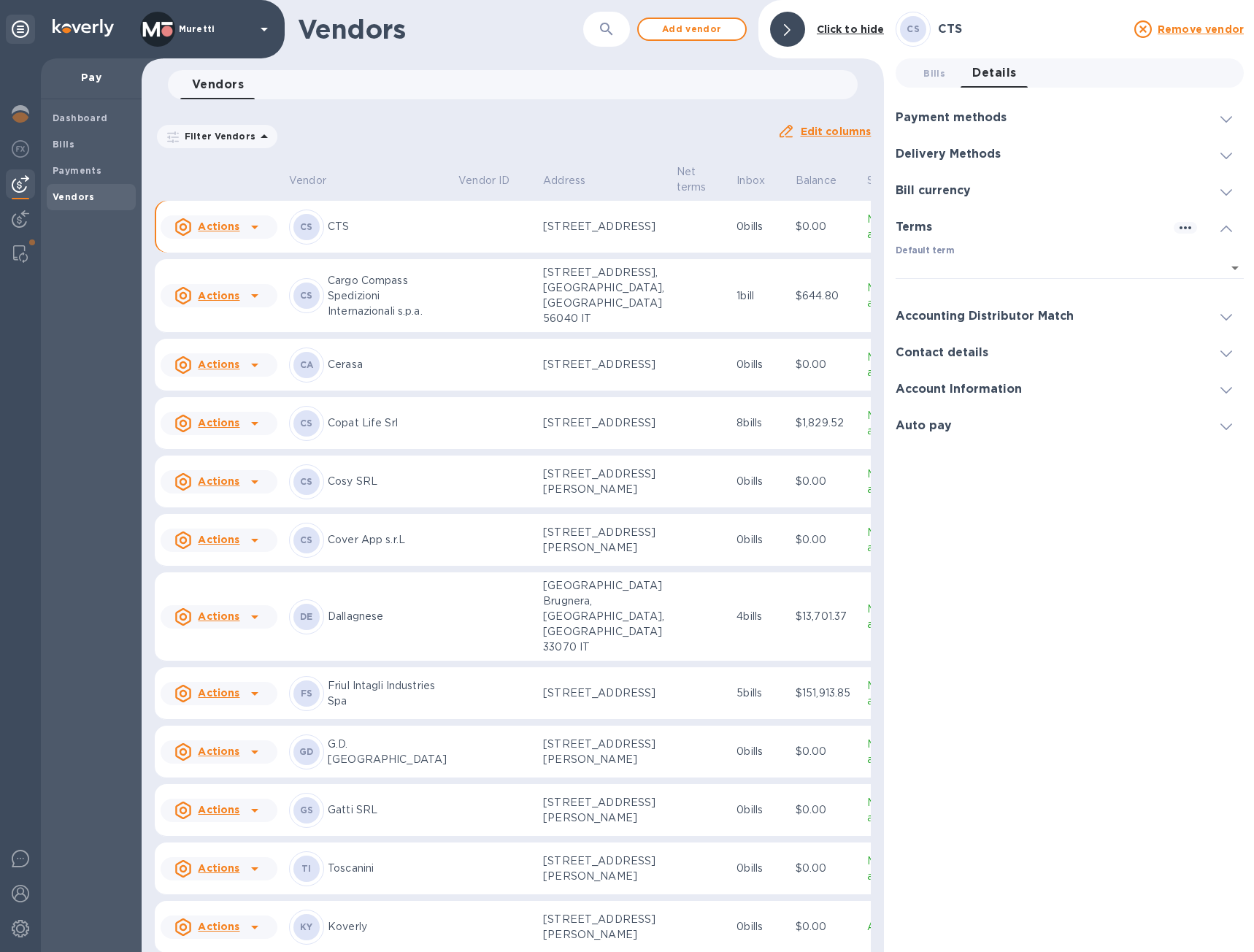
click at [1209, 352] on div at bounding box center [1227, 352] width 35 height 15
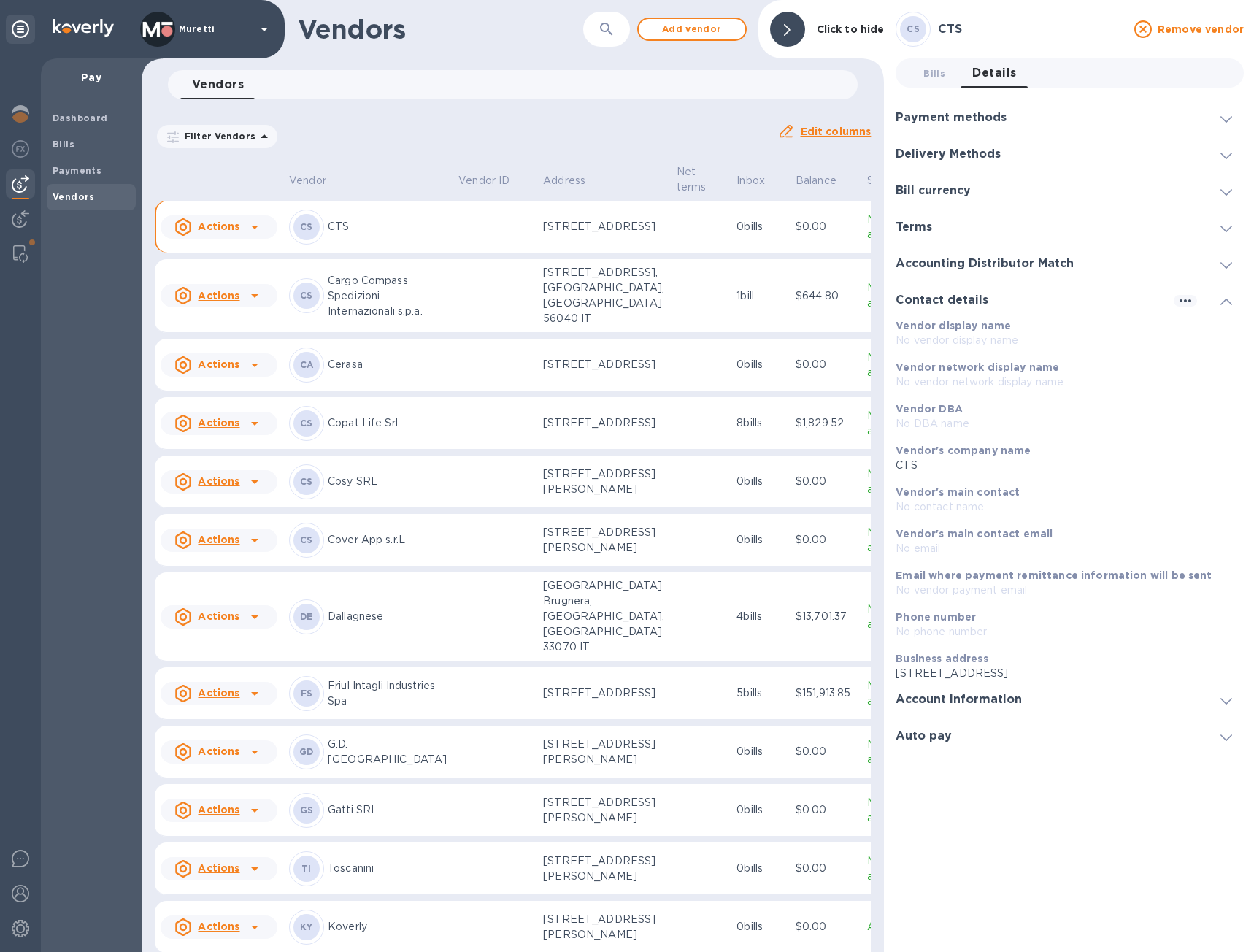
click at [1216, 701] on div at bounding box center [1227, 699] width 35 height 15
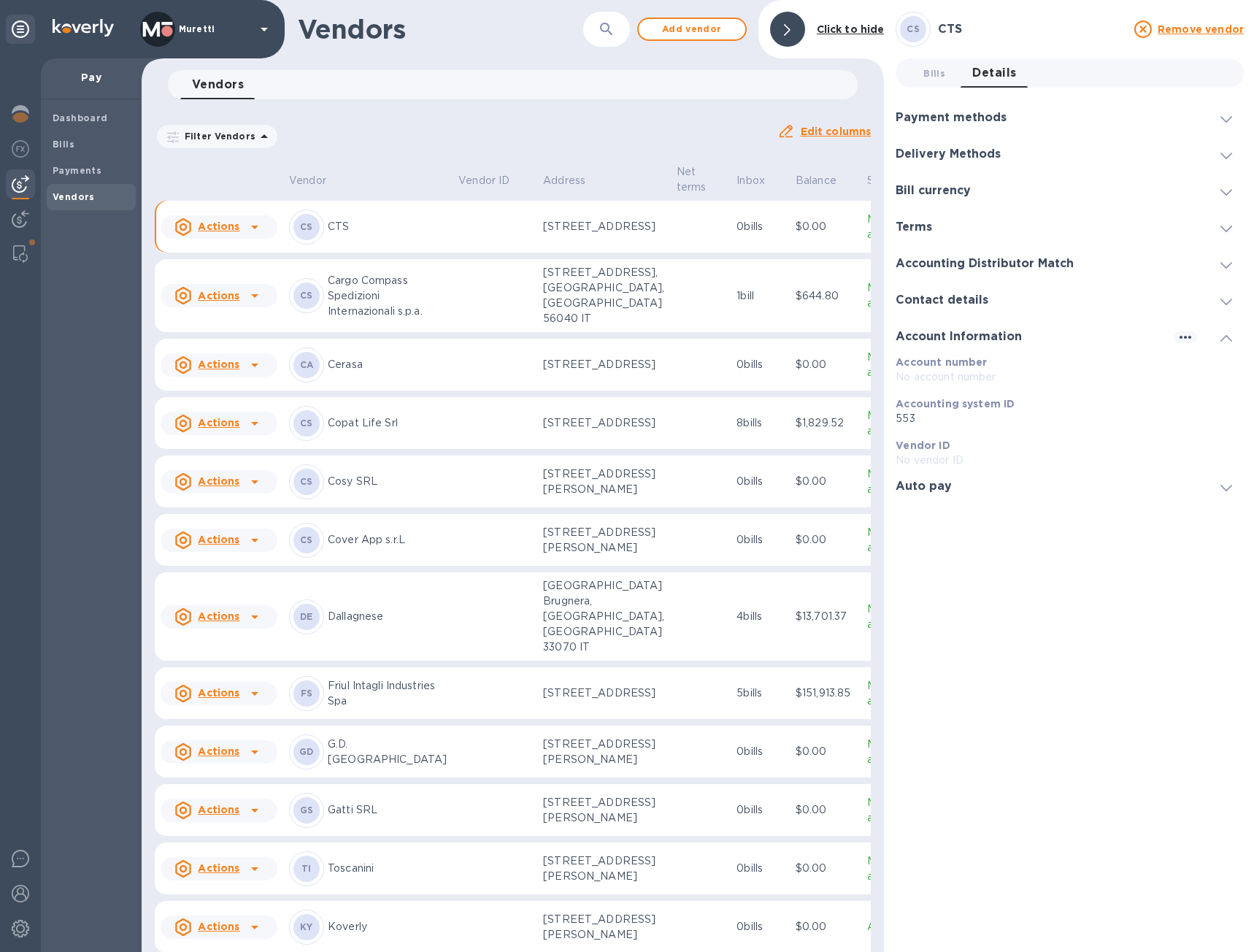
click at [1209, 268] on div at bounding box center [1227, 264] width 35 height 15
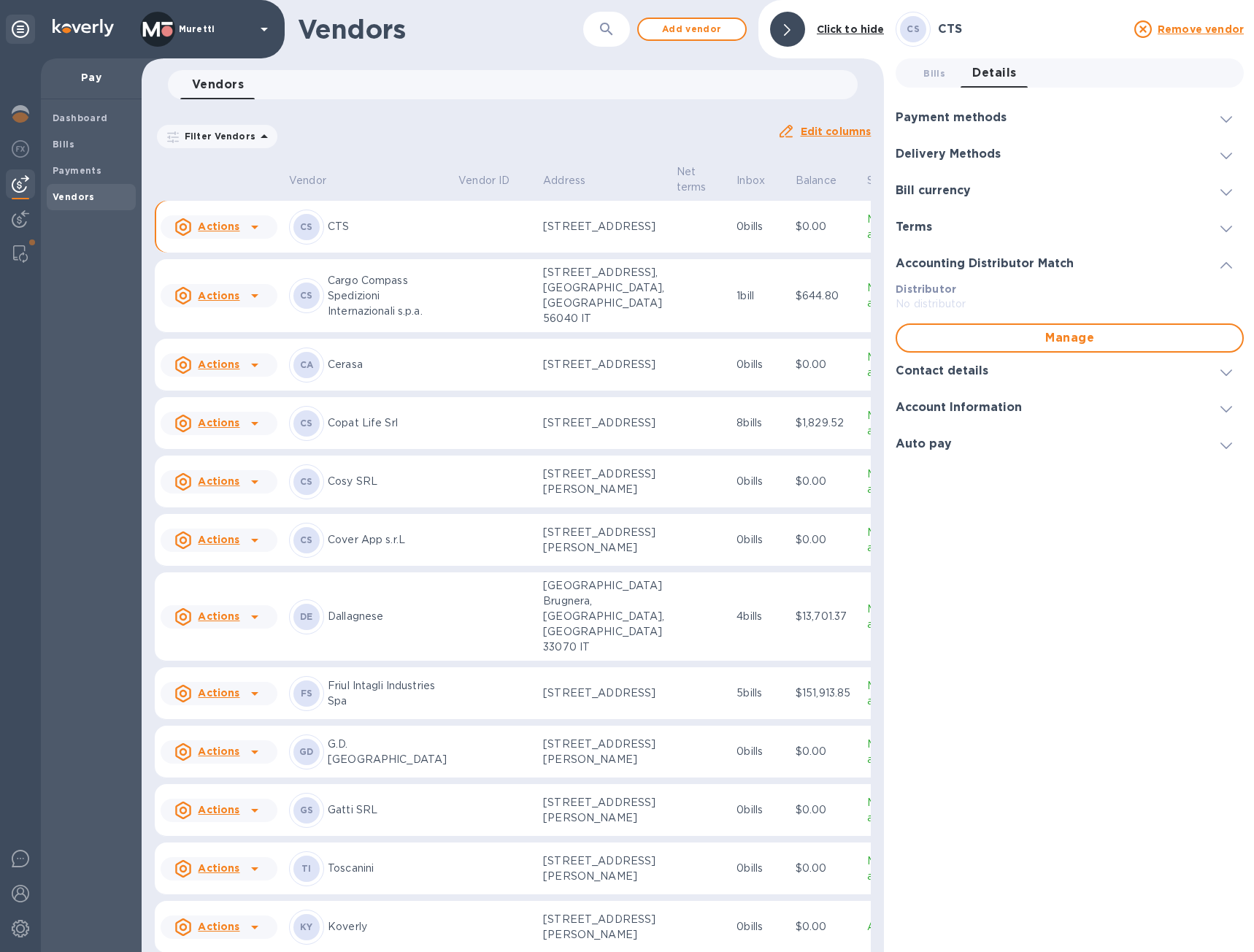
click at [1221, 227] on icon at bounding box center [1227, 228] width 12 height 6
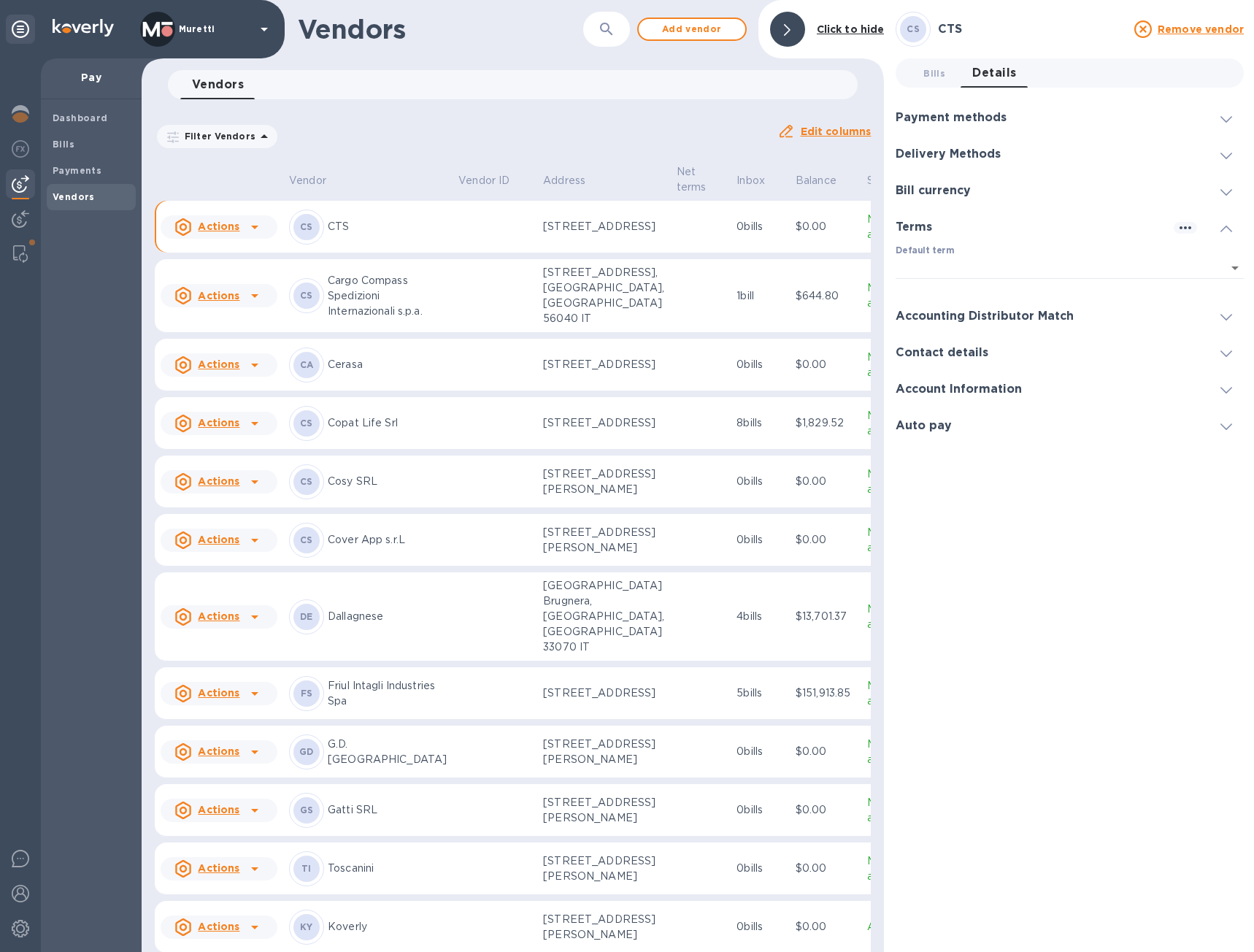
click at [1228, 197] on span at bounding box center [1227, 191] width 12 height 14
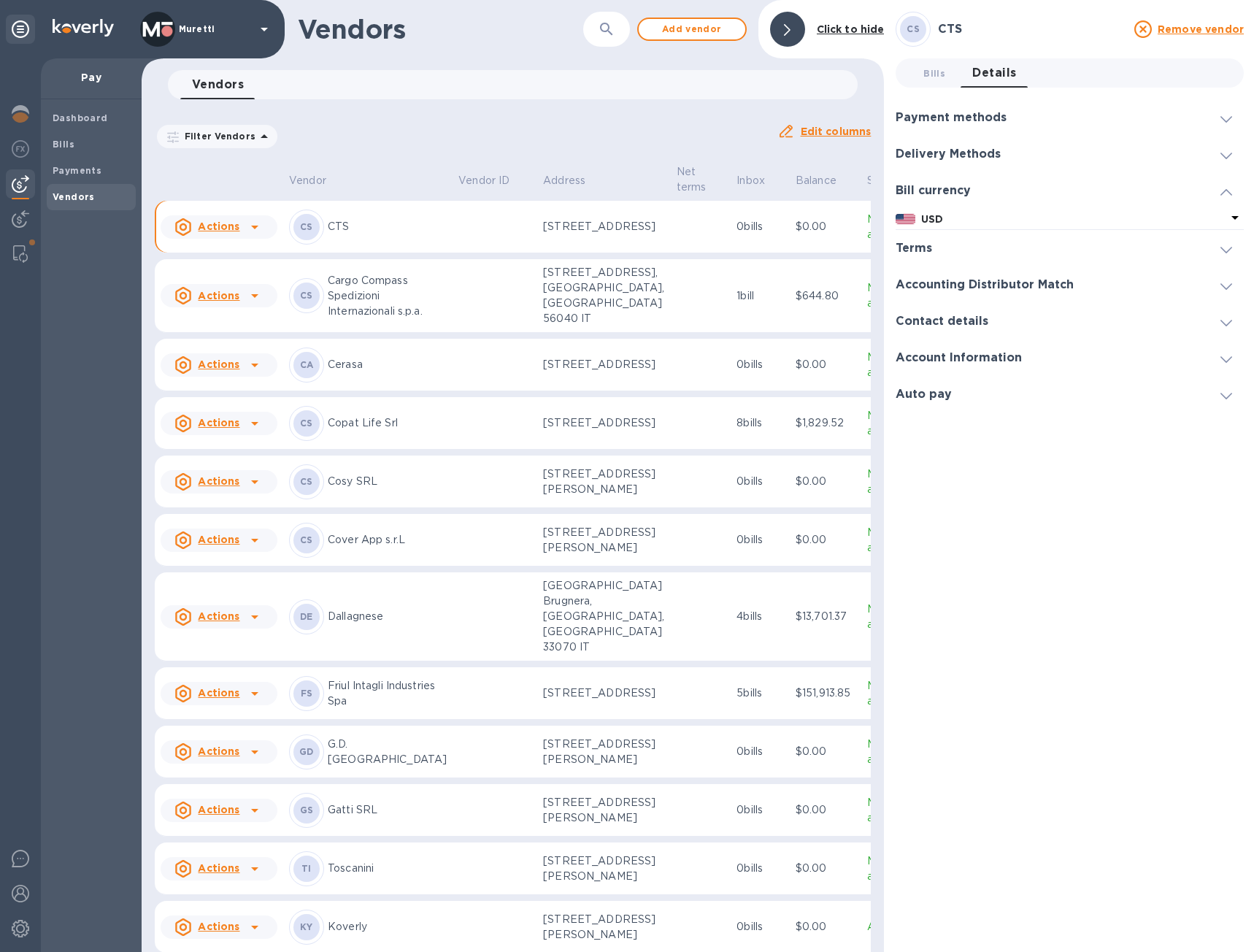
click at [1221, 115] on span at bounding box center [1227, 118] width 12 height 14
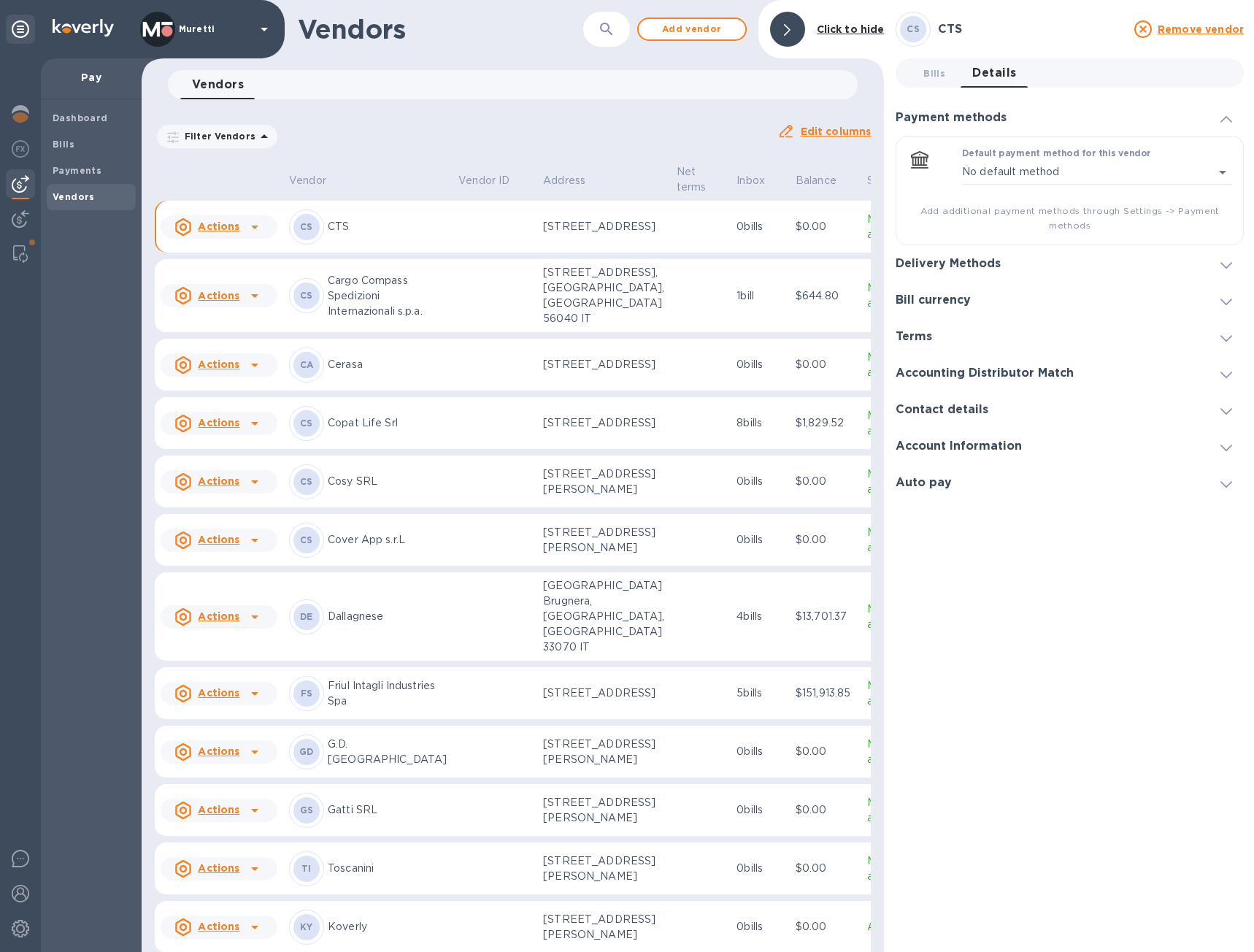
click at [1227, 302] on icon at bounding box center [1227, 301] width 12 height 6
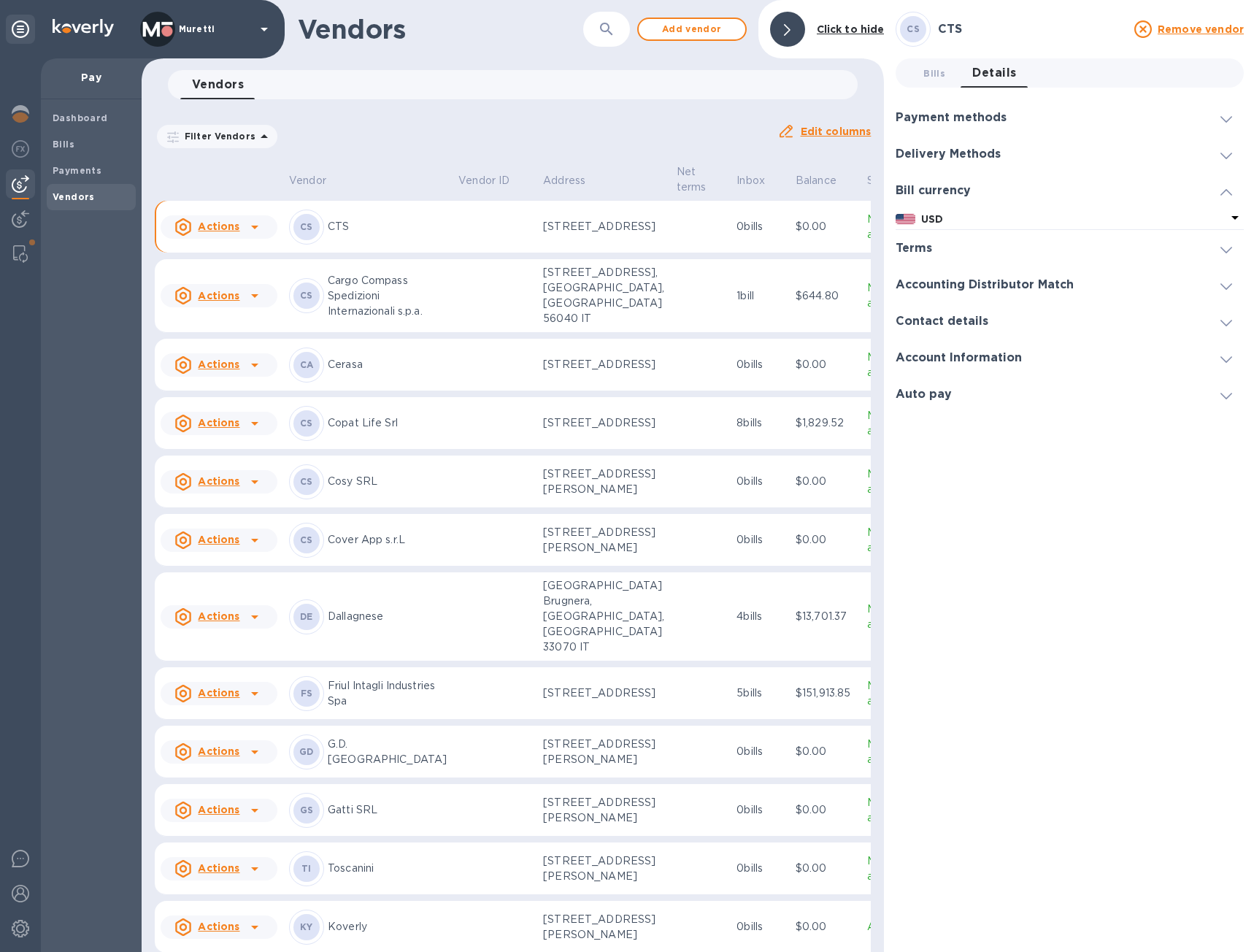
click at [1226, 218] on div "USD" at bounding box center [1071, 219] width 349 height 20
click at [1235, 215] on icon at bounding box center [1235, 217] width 17 height 17
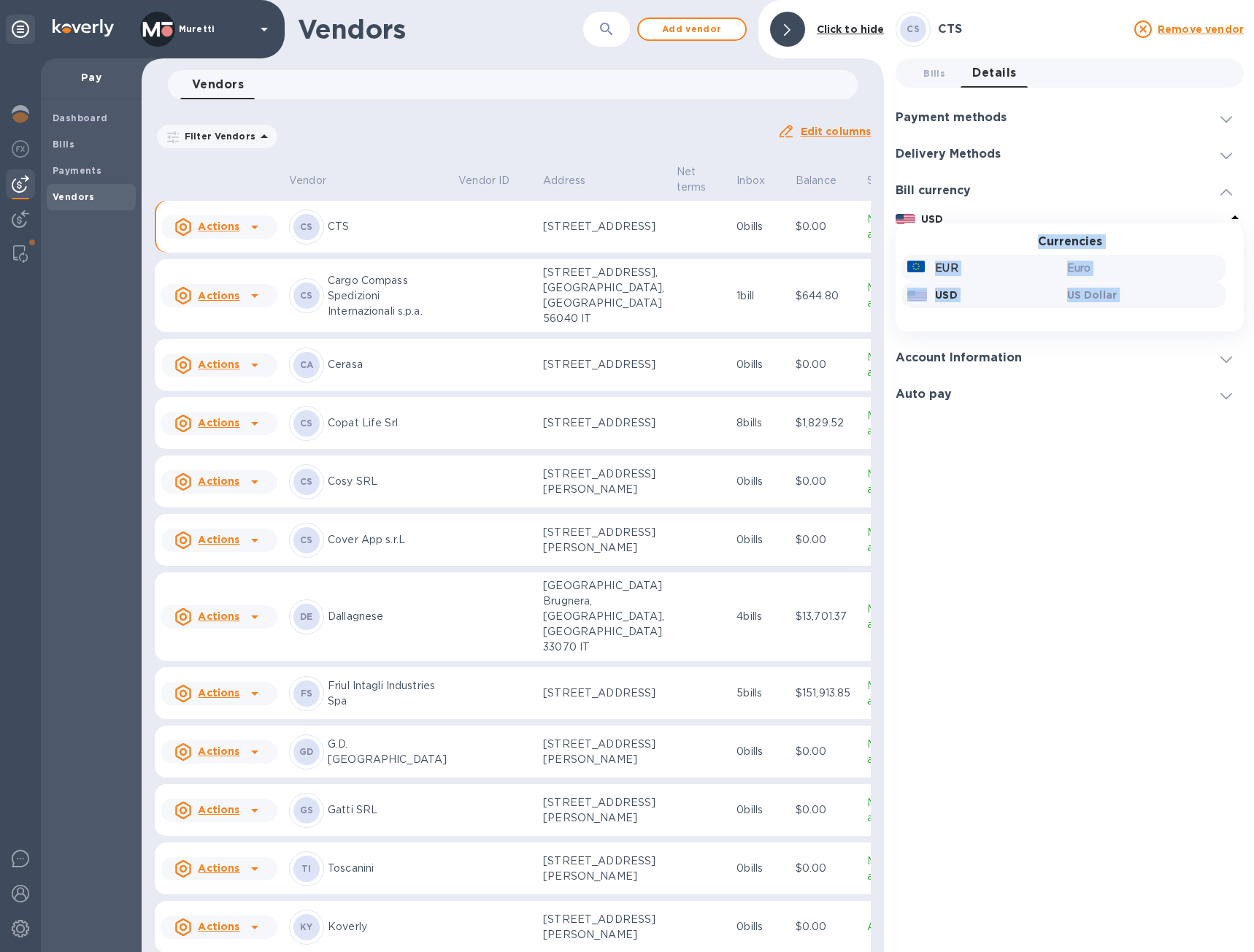
click at [936, 268] on p "EUR" at bounding box center [946, 268] width 23 height 16
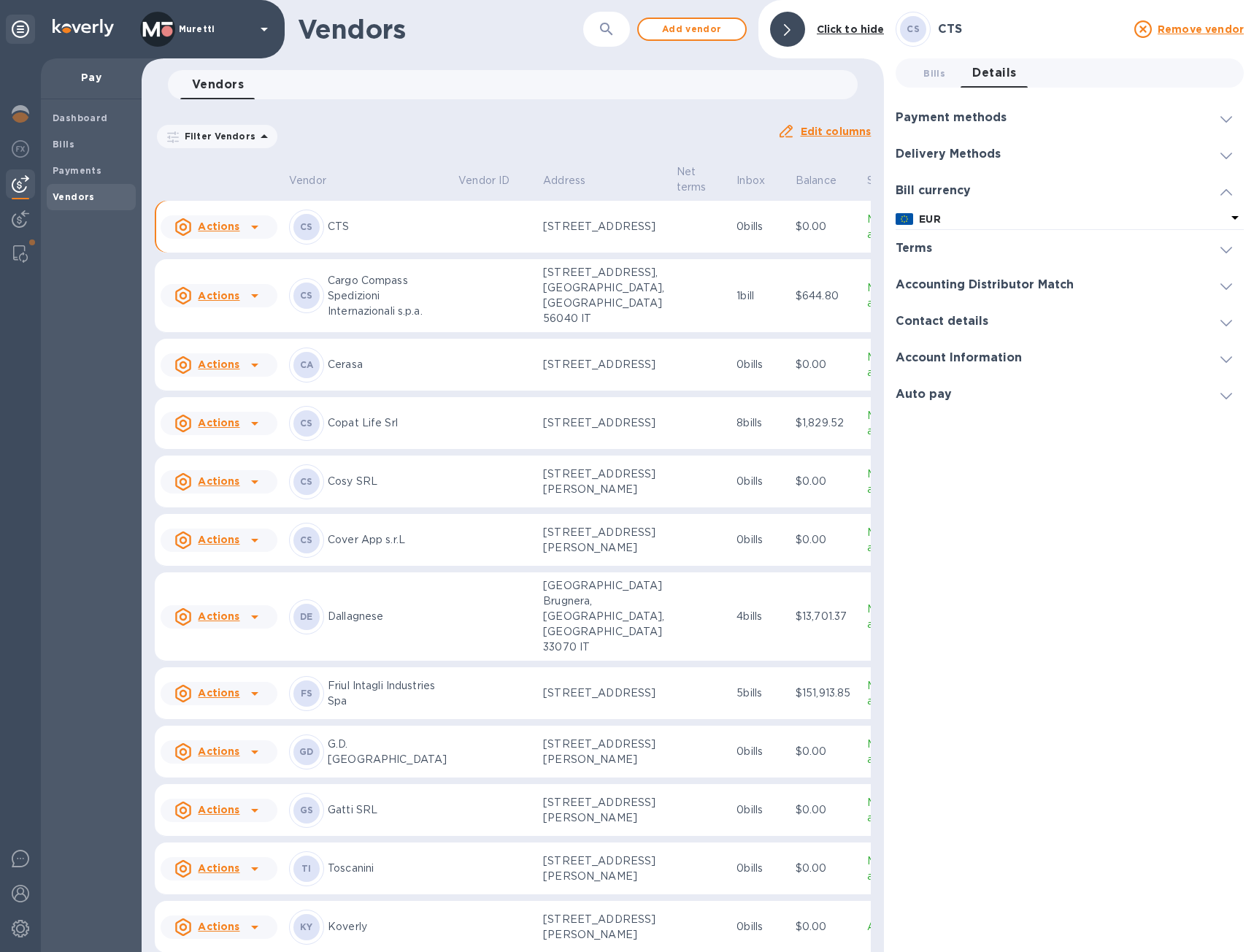
click at [548, 235] on p "[STREET_ADDRESS]" at bounding box center [603, 226] width 121 height 16
click at [102, 170] on span "Payments" at bounding box center [91, 171] width 78 height 15
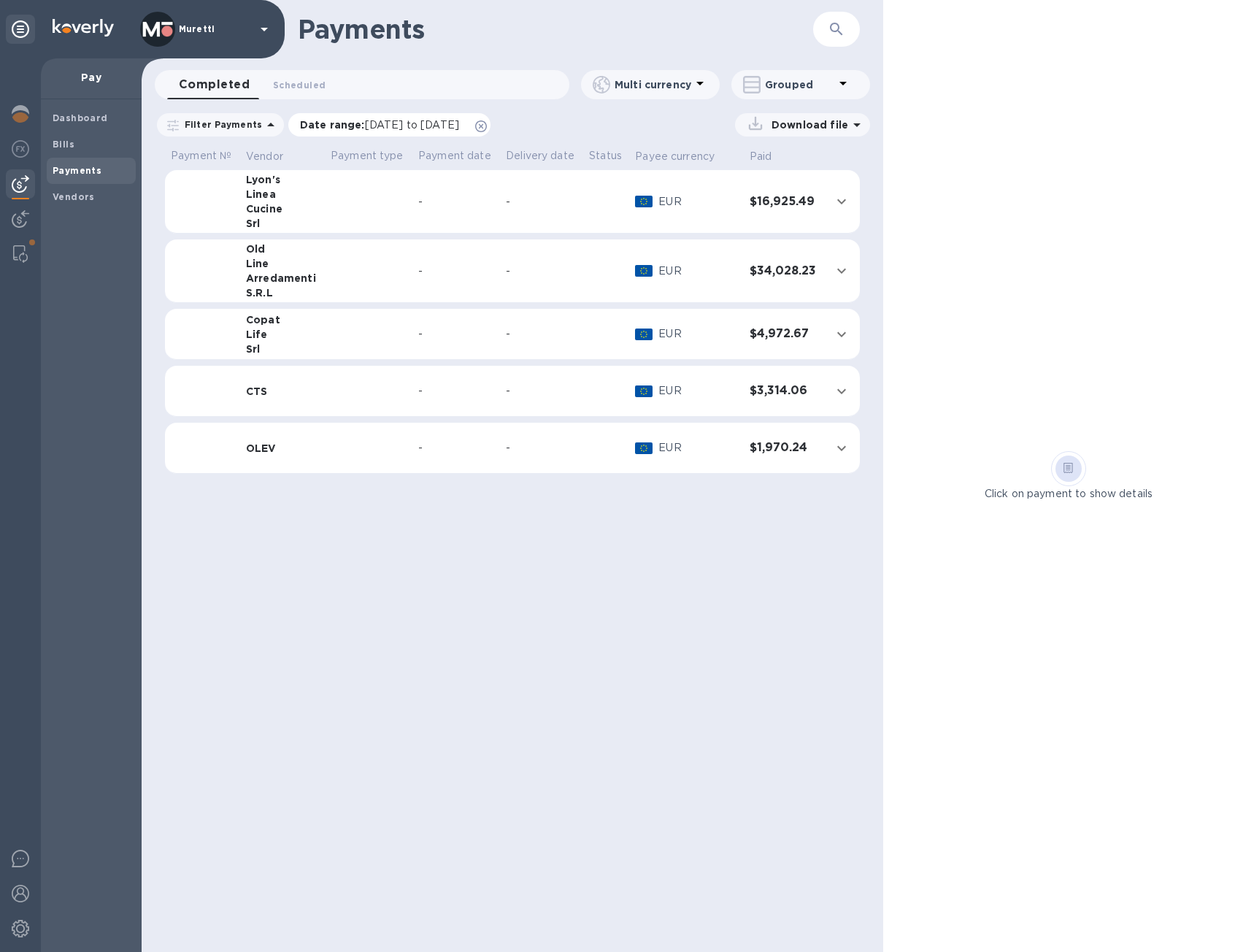
click at [487, 130] on icon at bounding box center [481, 126] width 12 height 12
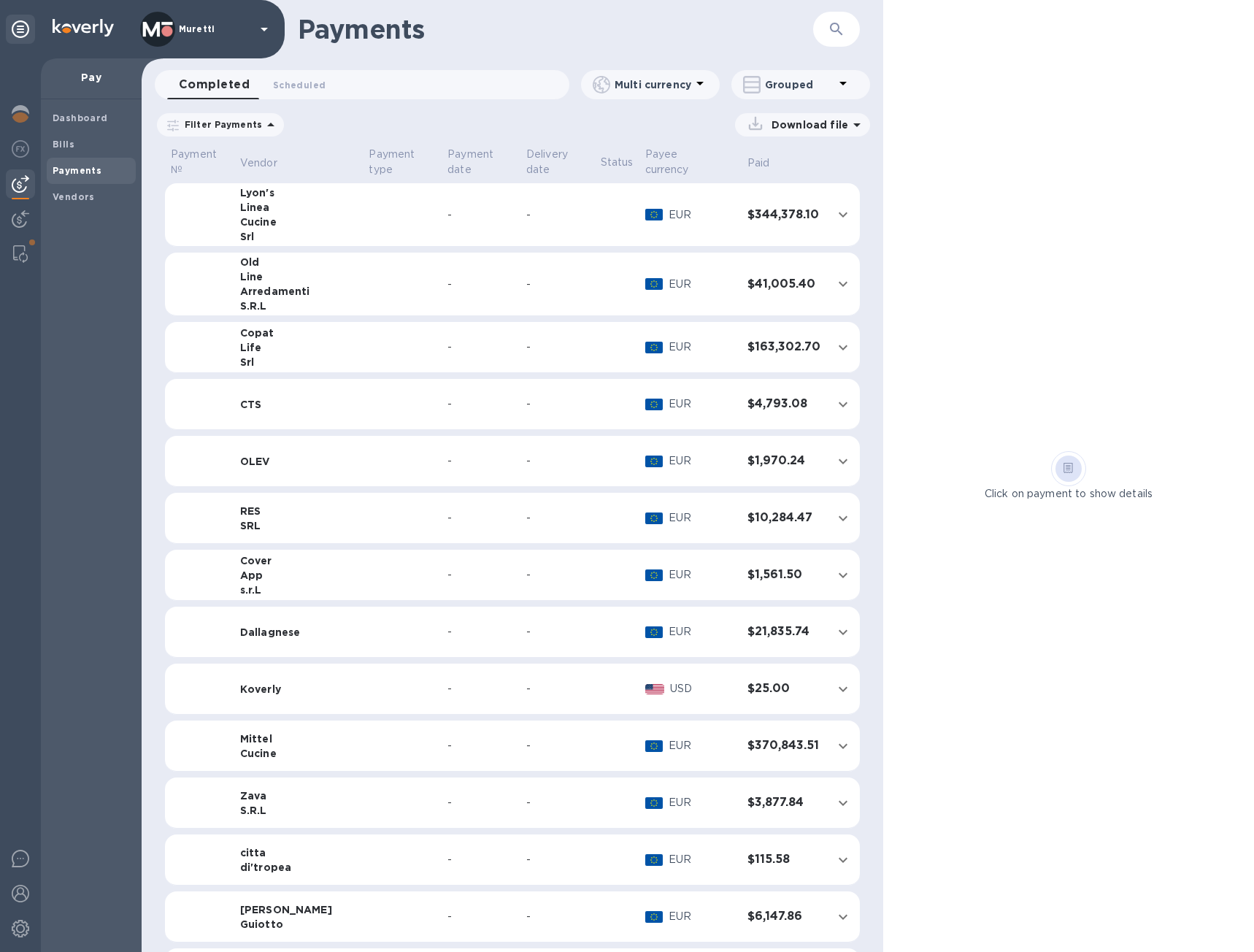
click at [370, 395] on td at bounding box center [402, 404] width 78 height 51
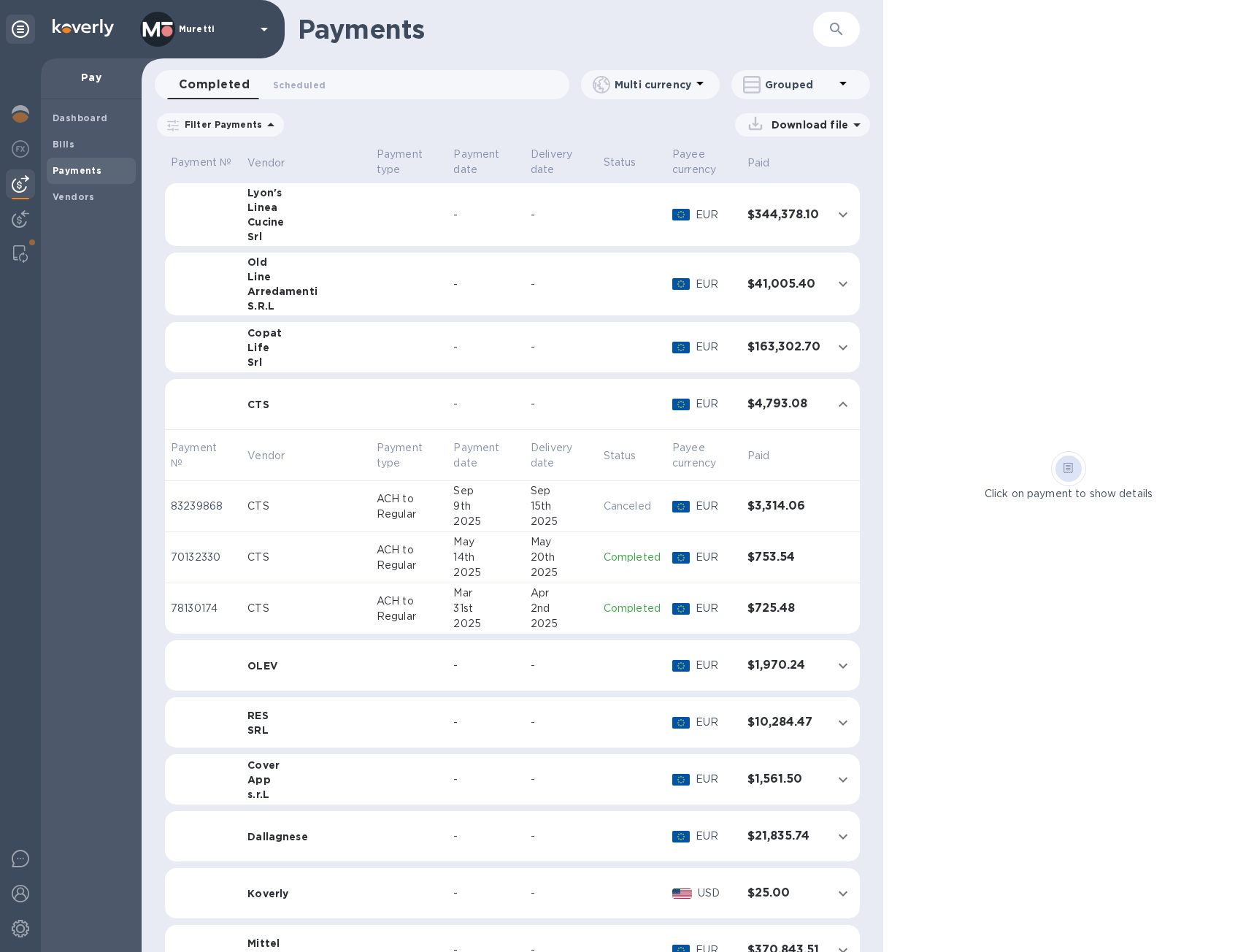
click at [396, 498] on p "ACH to Regular" at bounding box center [410, 507] width 66 height 31
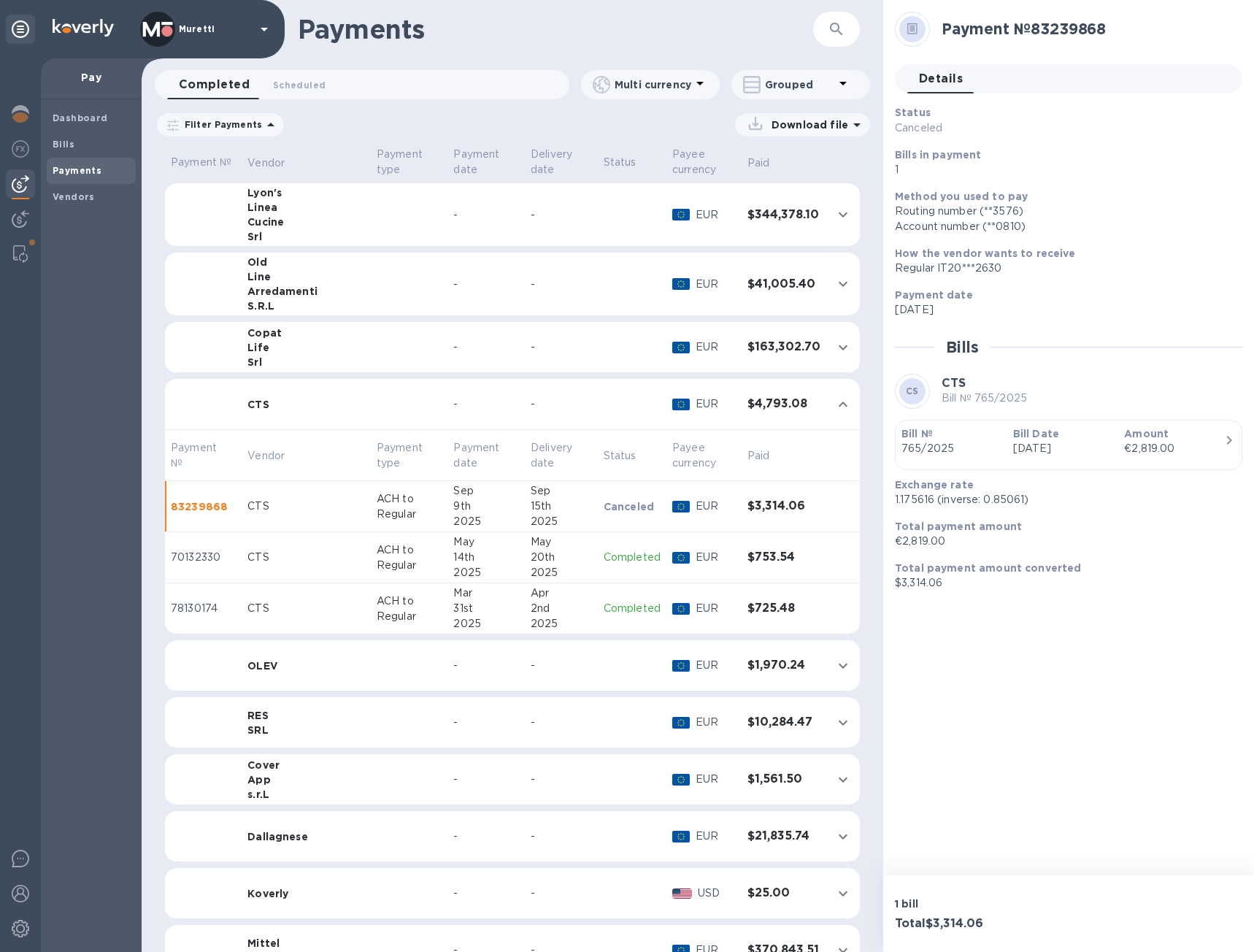
click at [622, 499] on p "Canceled" at bounding box center [632, 507] width 57 height 15
click at [103, 203] on span "Vendors" at bounding box center [91, 197] width 78 height 15
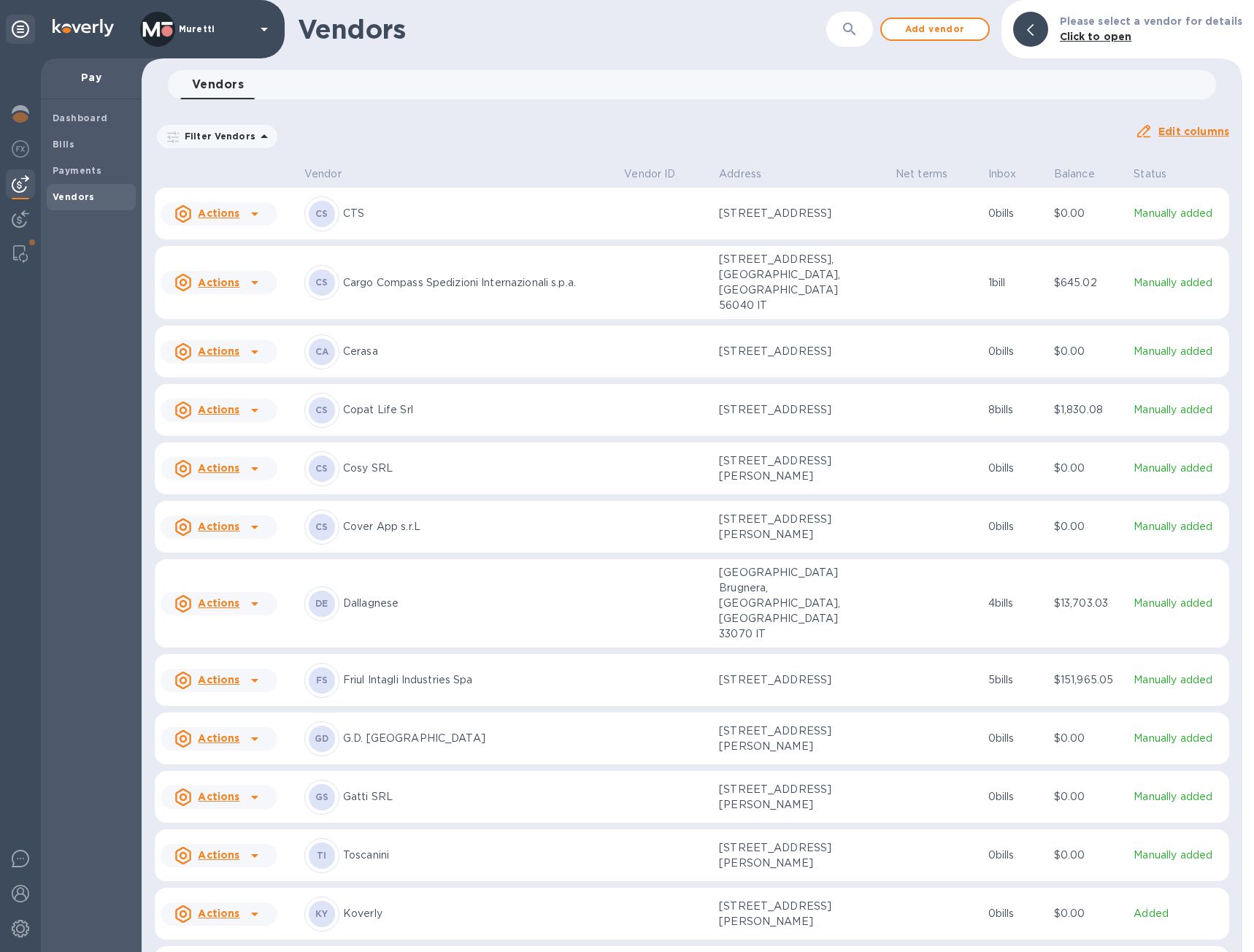
click at [417, 214] on p "CTS" at bounding box center [477, 214] width 269 height 16
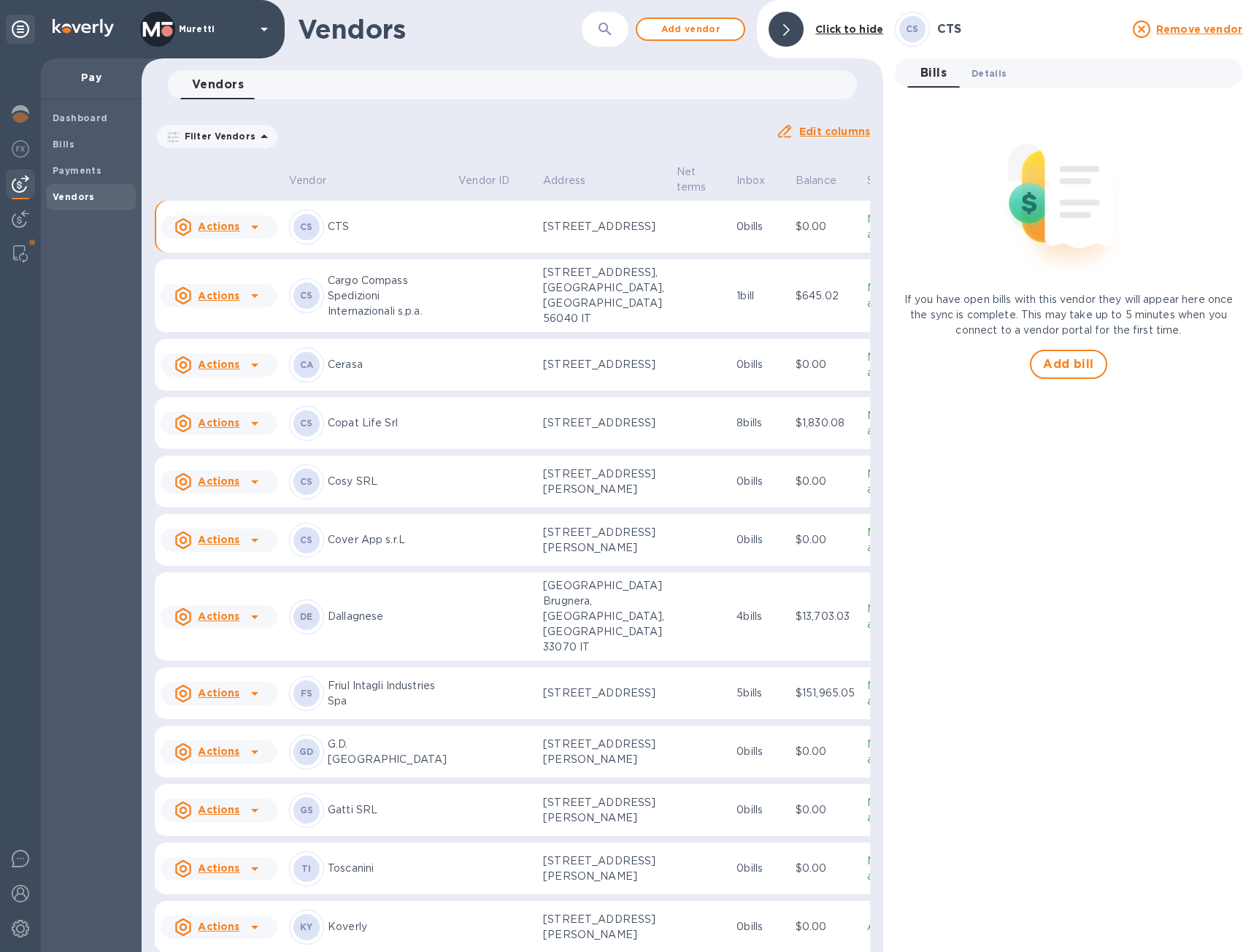
click at [999, 74] on span "Details 0" at bounding box center [989, 73] width 35 height 16
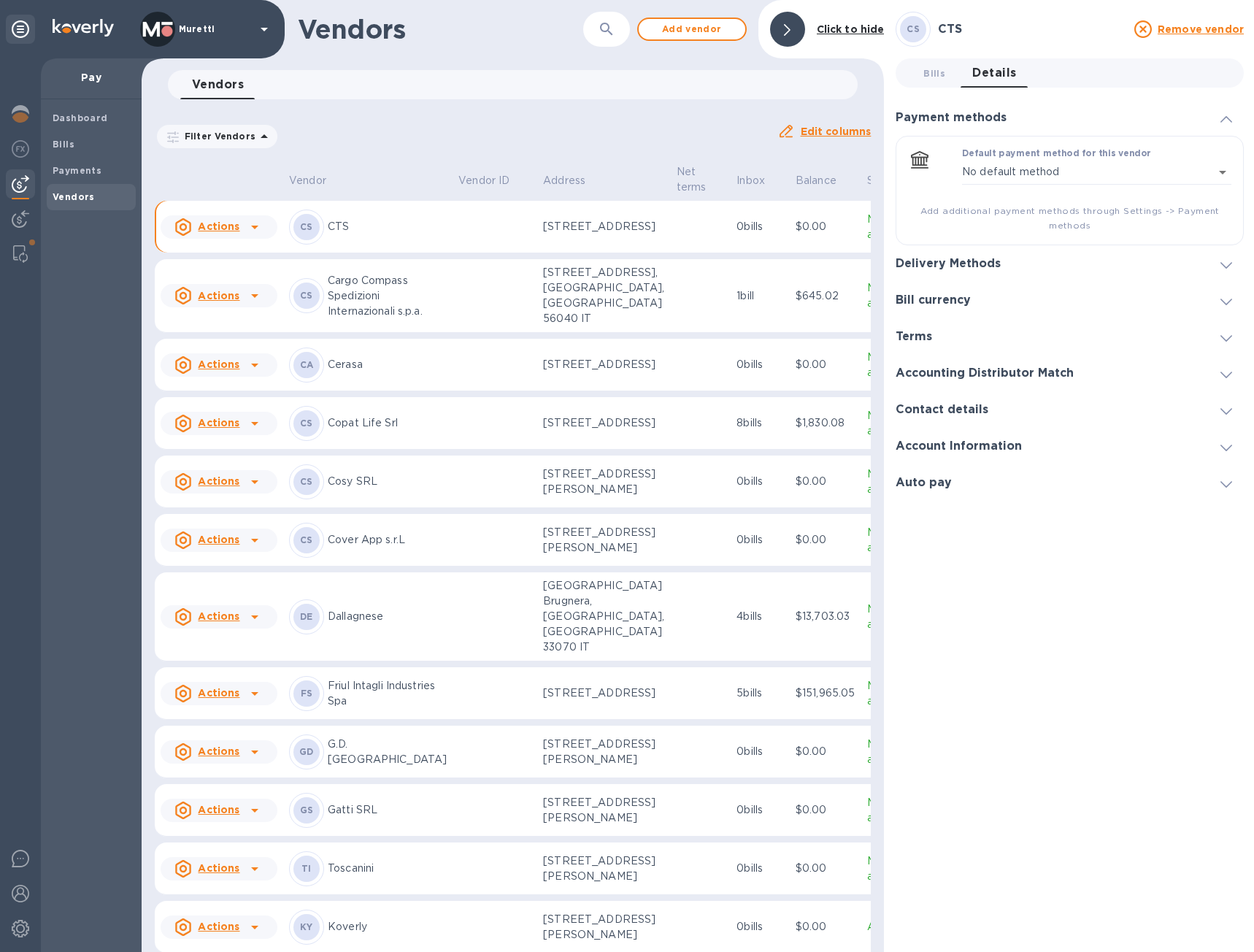
click at [1225, 268] on icon at bounding box center [1227, 265] width 12 height 6
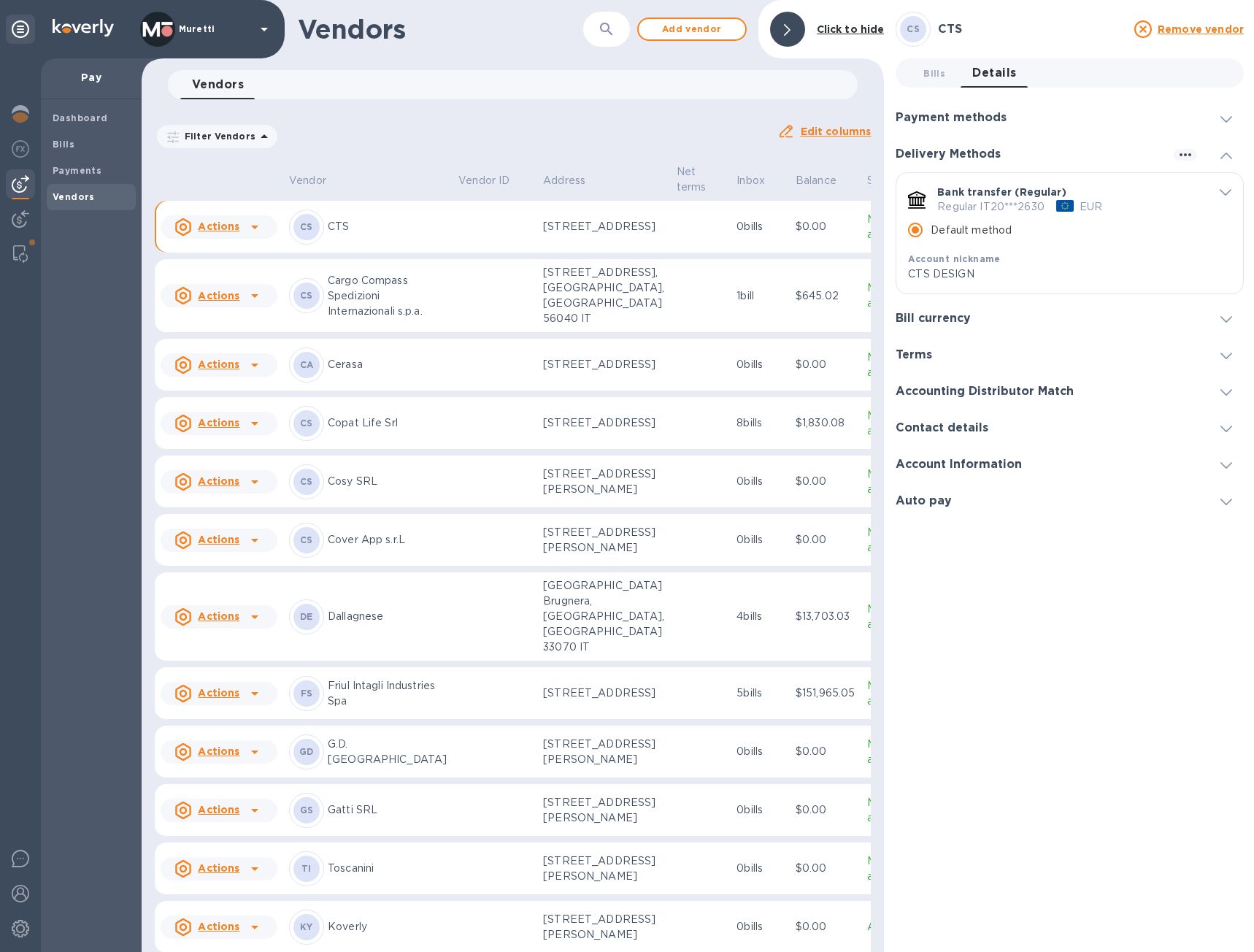
click at [1224, 462] on icon at bounding box center [1227, 465] width 12 height 6
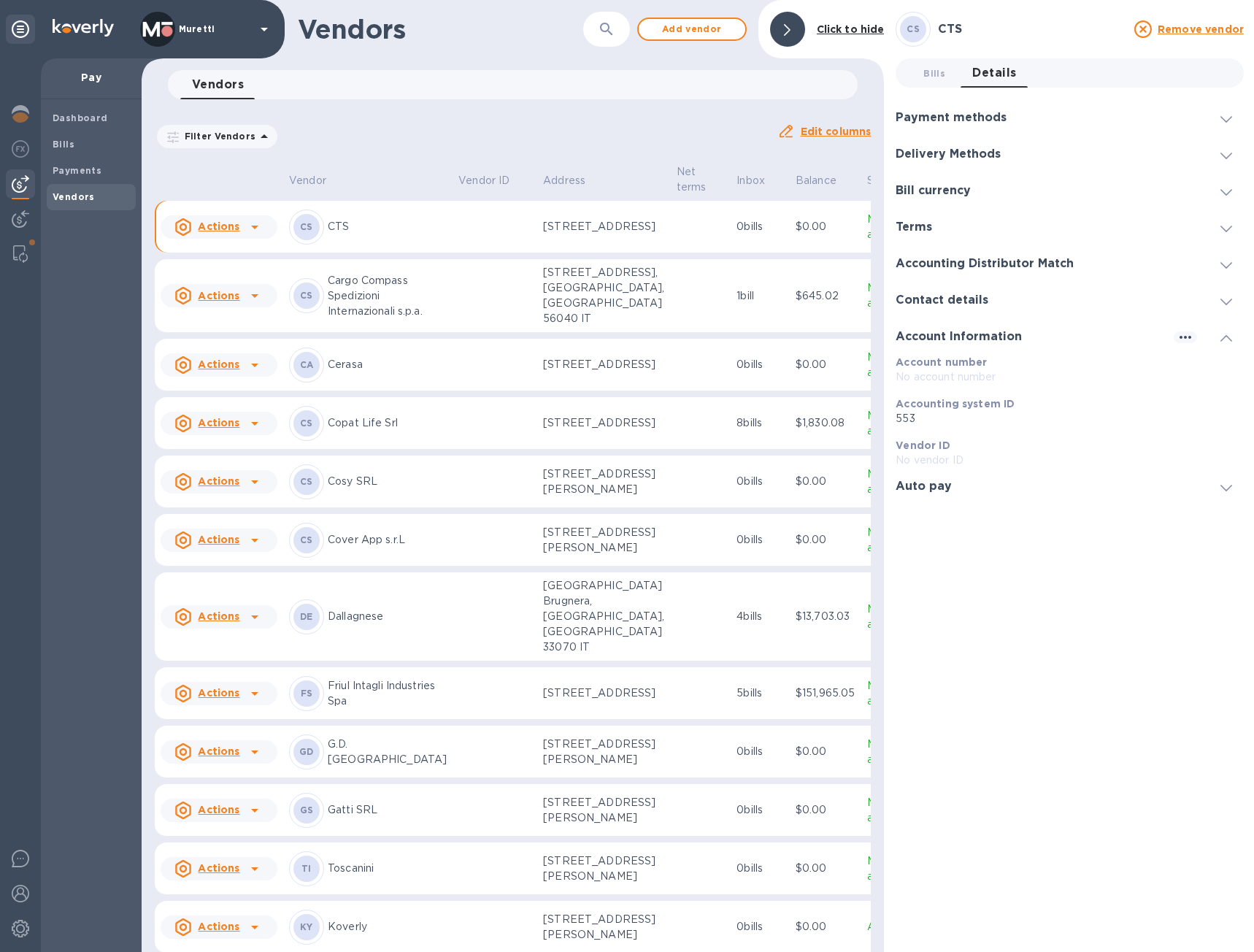
click at [1228, 298] on span at bounding box center [1227, 300] width 12 height 14
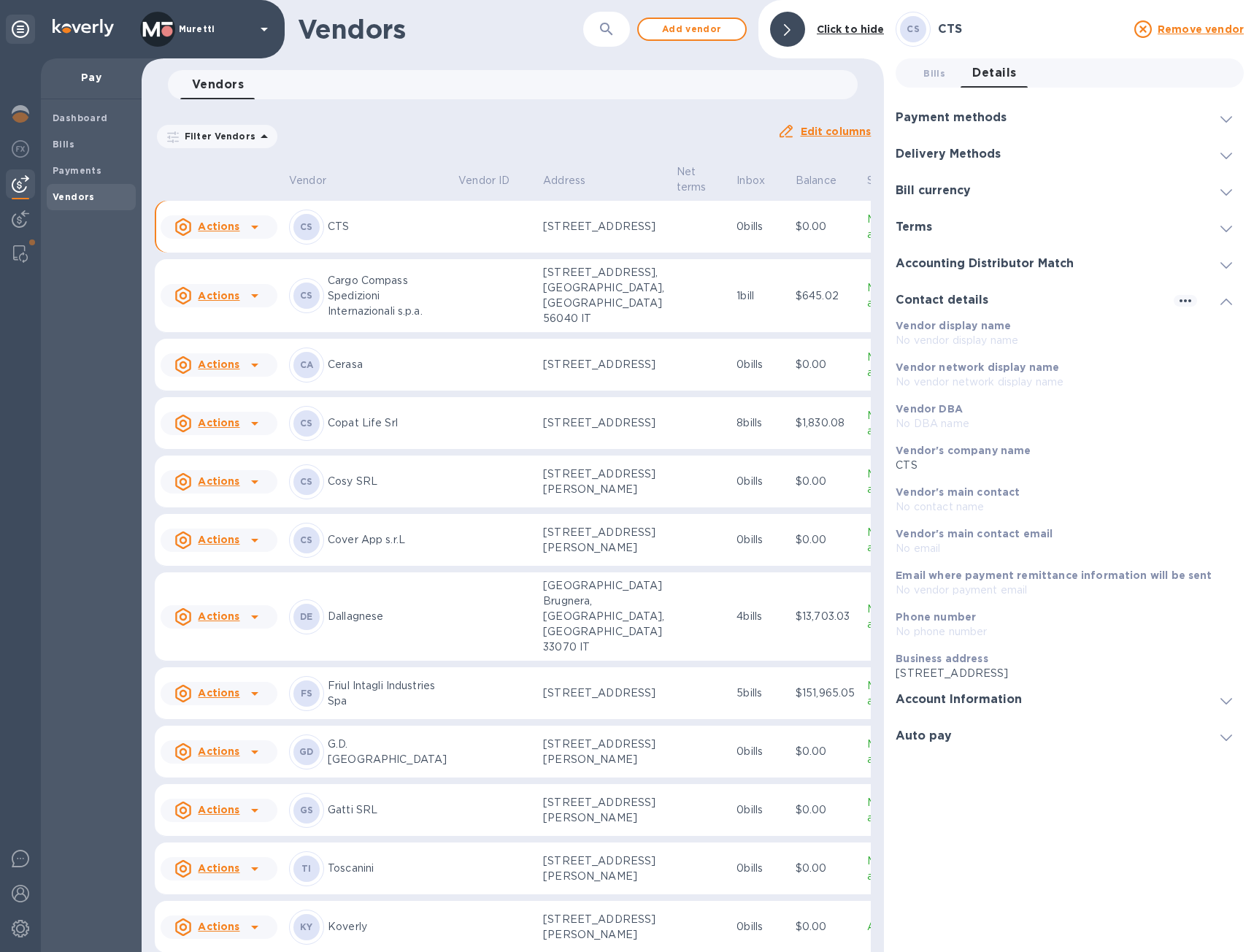
click at [1228, 301] on icon at bounding box center [1227, 301] width 12 height 6
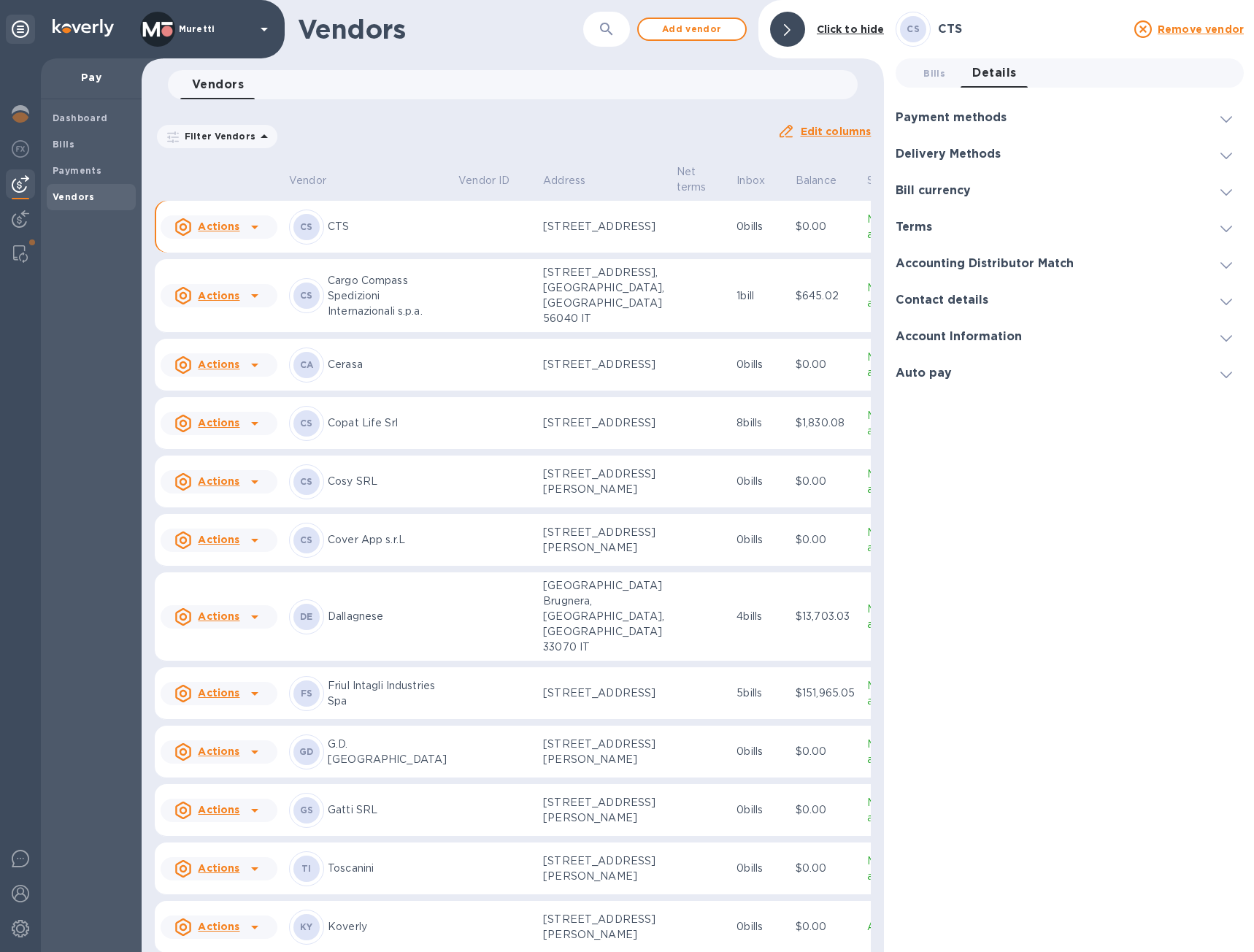
click at [1072, 130] on div "Payment methods" at bounding box center [1071, 118] width 349 height 37
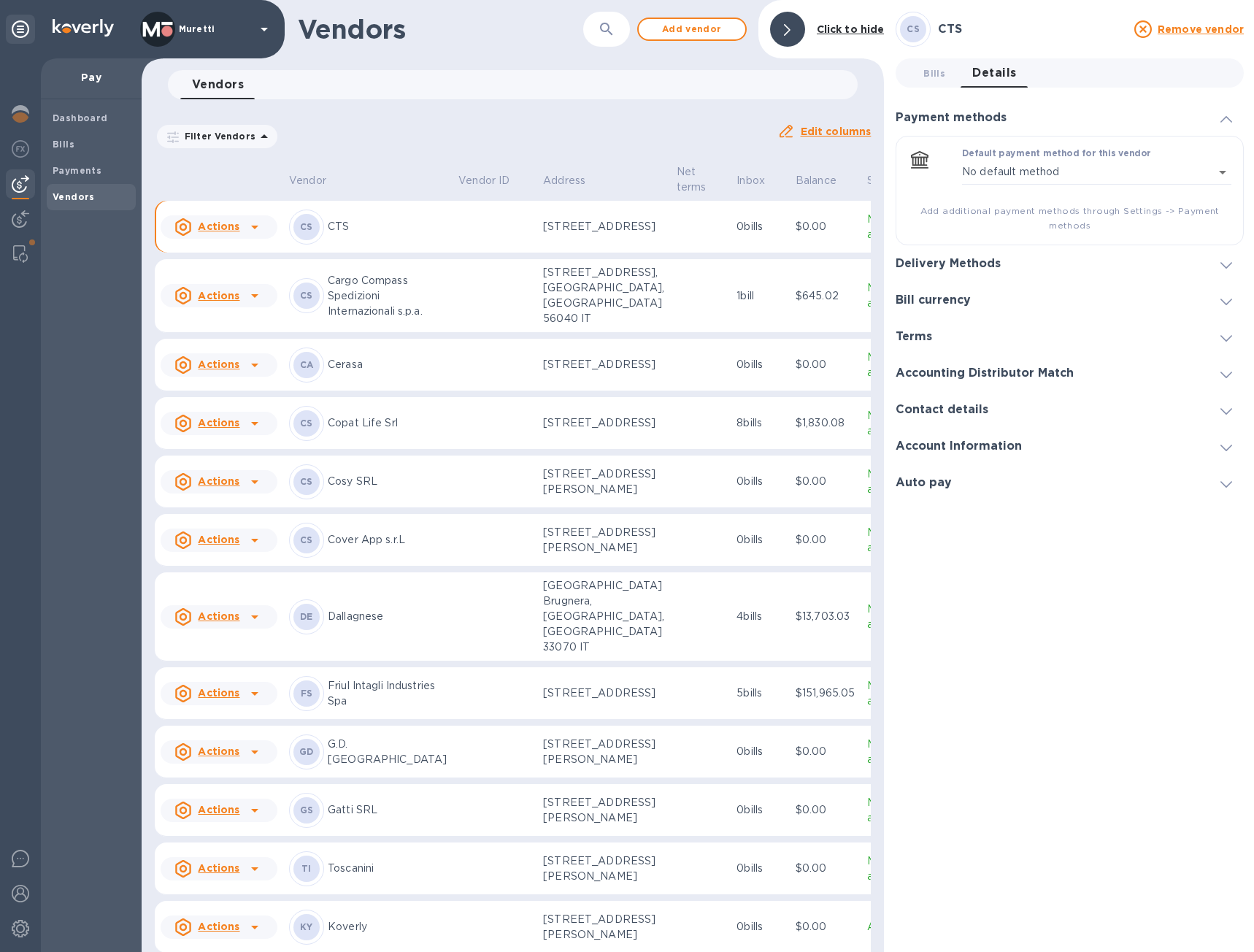
click at [1067, 257] on div "Delivery Methods" at bounding box center [1071, 264] width 349 height 37
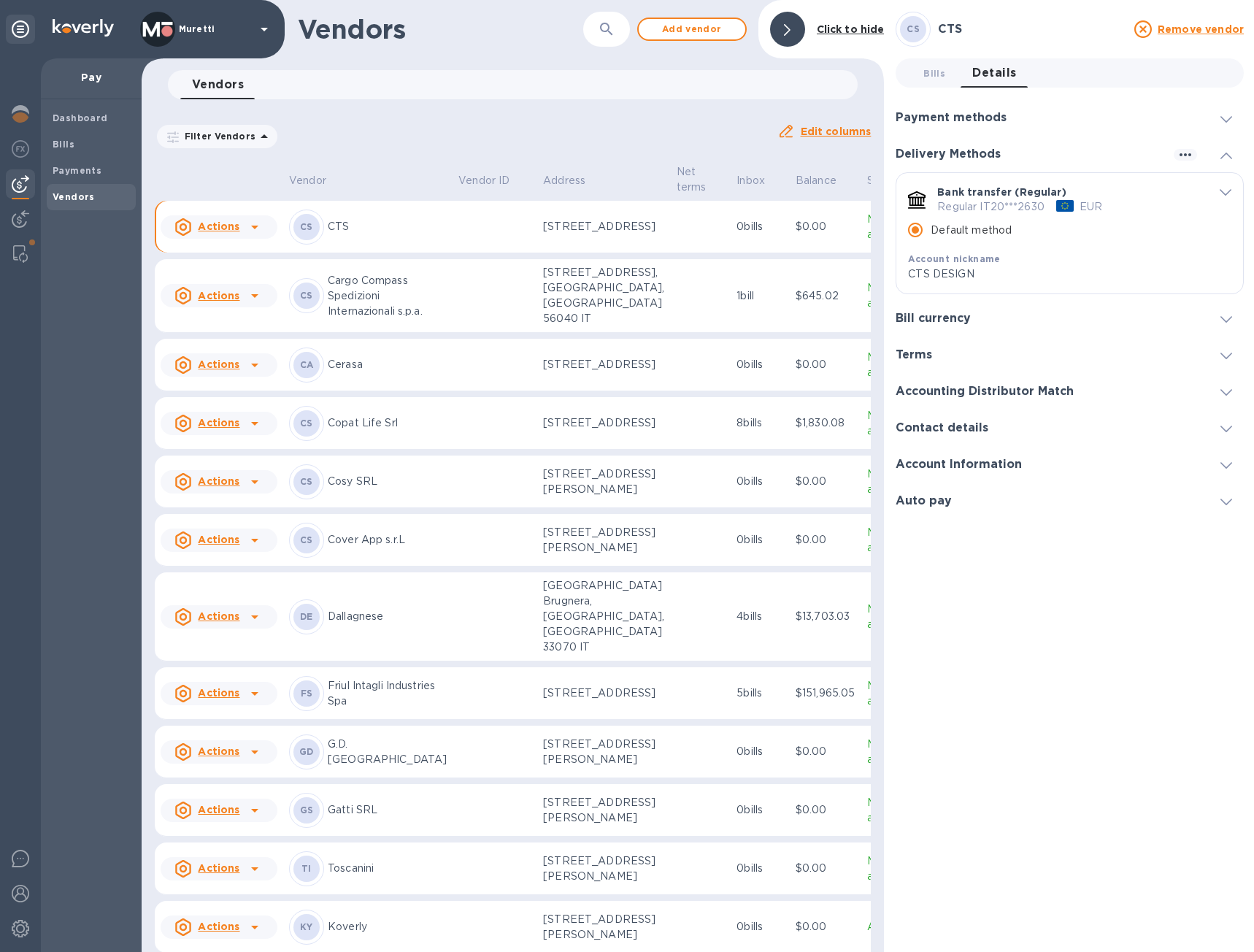
click at [1225, 192] on icon "default-method" at bounding box center [1226, 192] width 12 height 6
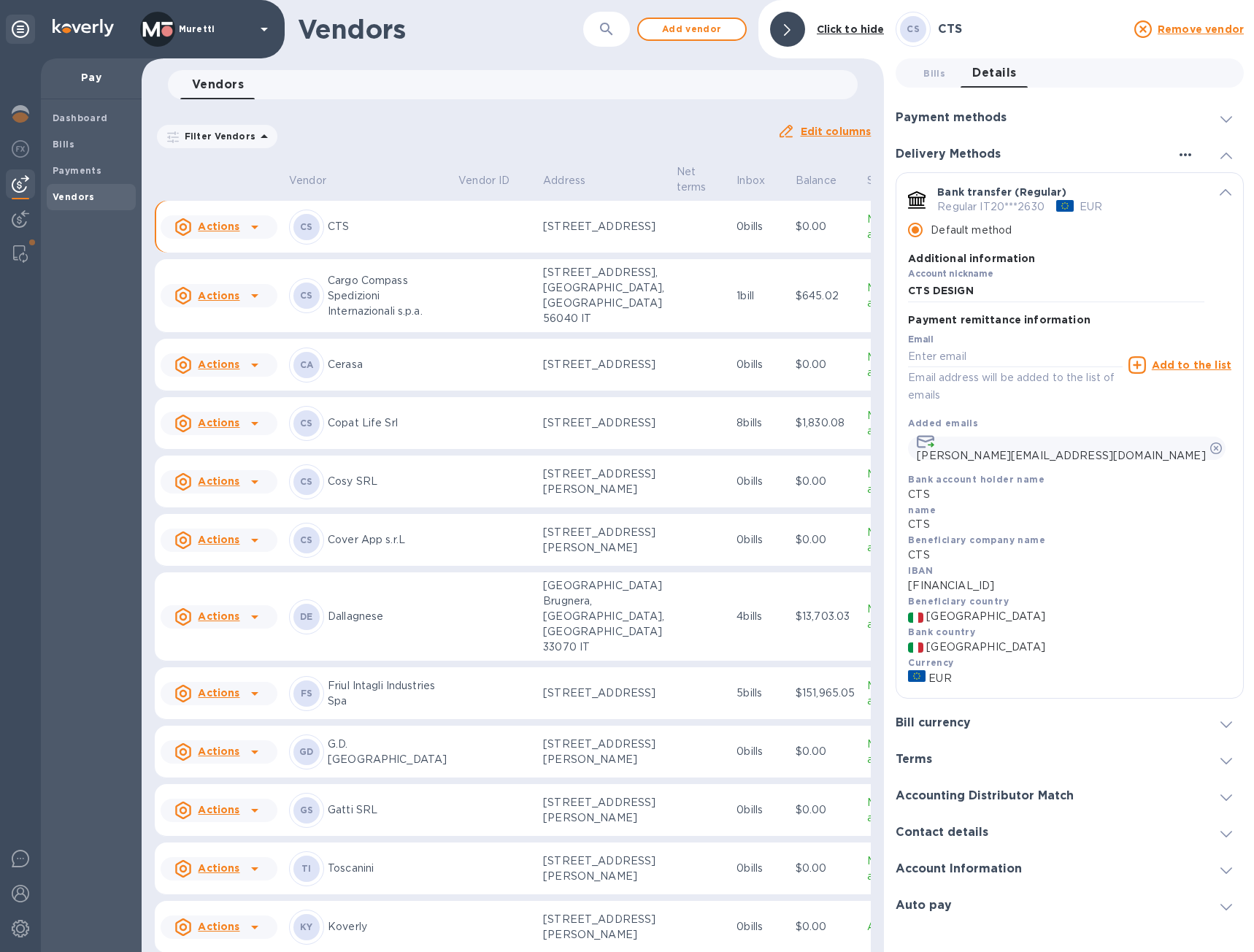
click at [1186, 153] on icon "button" at bounding box center [1186, 154] width 17 height 17
click at [1110, 107] on div at bounding box center [627, 476] width 1254 height 952
click at [988, 296] on input "CTS DESIGN" at bounding box center [1056, 291] width 297 height 22
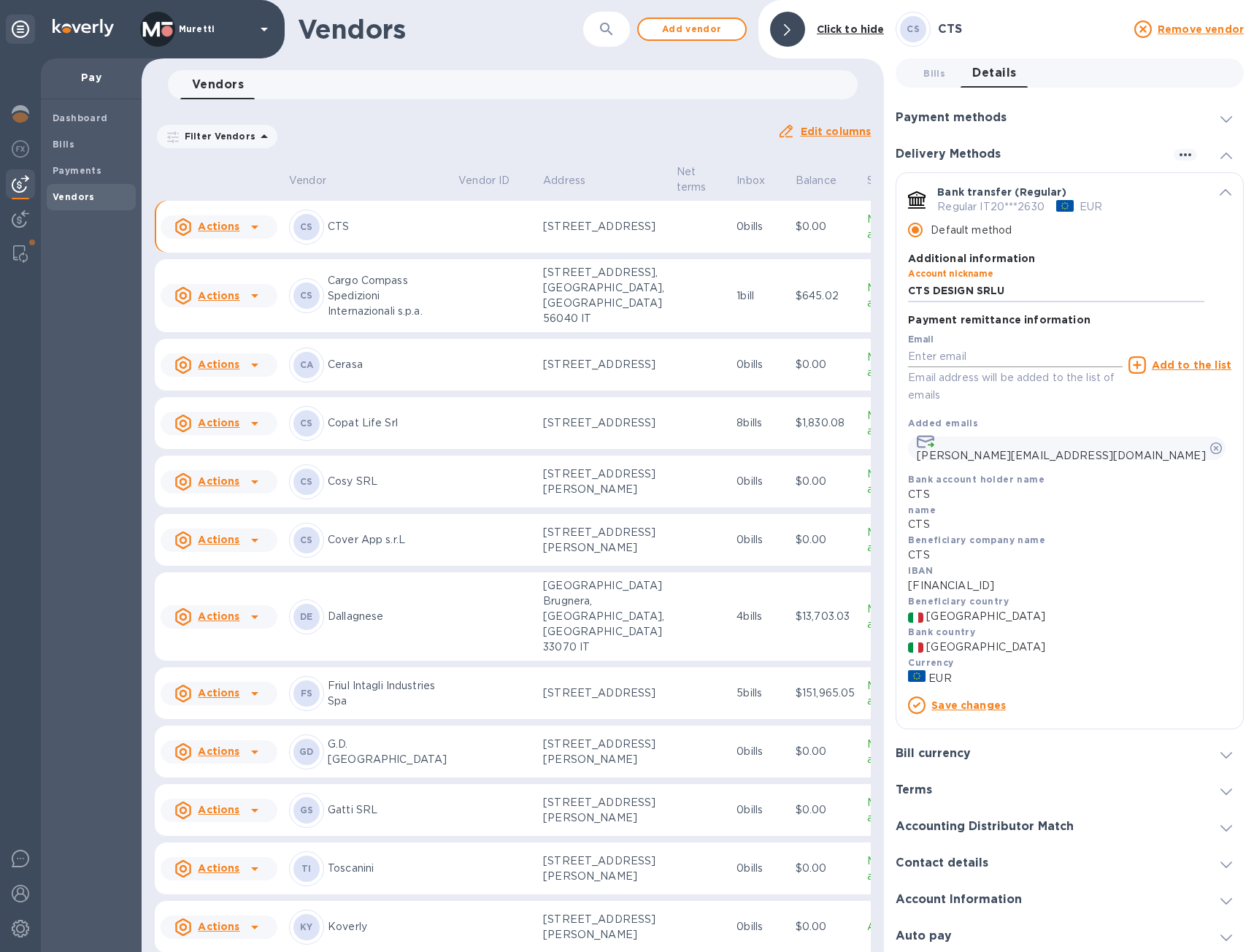
type input "CTS DESIGN SRLU"
click at [991, 357] on input "default-method" at bounding box center [1015, 357] width 214 height 22
type input "[EMAIL_ADDRESS][DOMAIN_NAME]"
click at [1165, 363] on u "Add to the list" at bounding box center [1191, 365] width 79 height 12
click at [969, 706] on link "Save changes" at bounding box center [969, 705] width 75 height 12
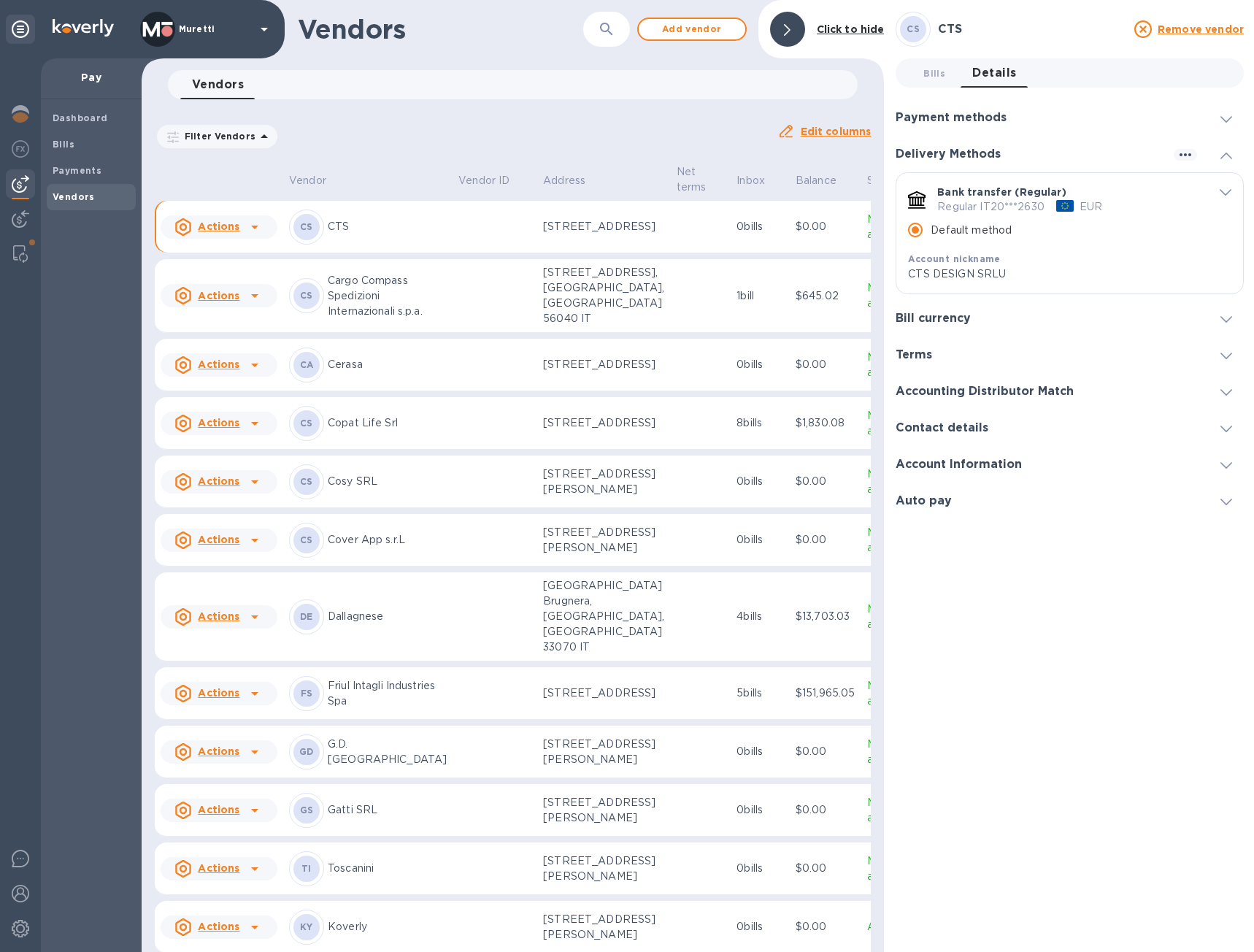
click at [392, 235] on p "CTS" at bounding box center [387, 226] width 119 height 16
click at [1227, 191] on icon "default-method" at bounding box center [1226, 192] width 12 height 6
